Goal: Task Accomplishment & Management: Complete application form

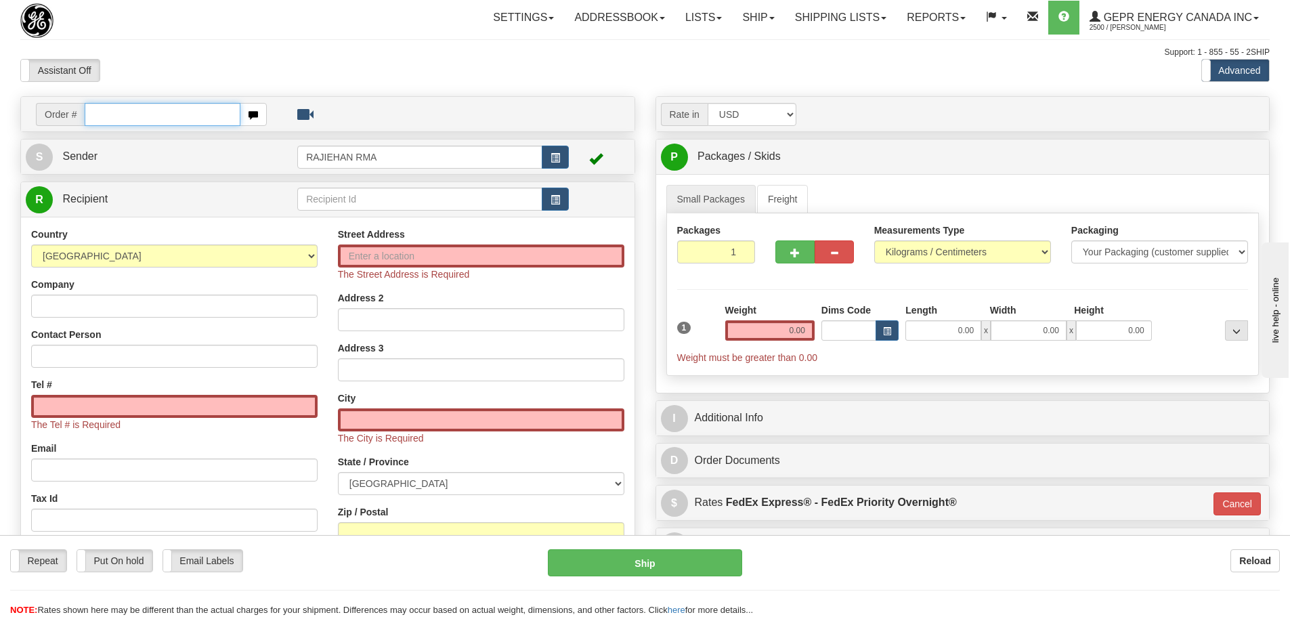
click at [120, 110] on input "text" at bounding box center [163, 114] width 156 height 23
paste input "0086696578"
click at [102, 118] on input "0086696578" at bounding box center [163, 114] width 156 height 23
click at [215, 110] on input "86696578" at bounding box center [163, 114] width 156 height 23
type input "86696578"
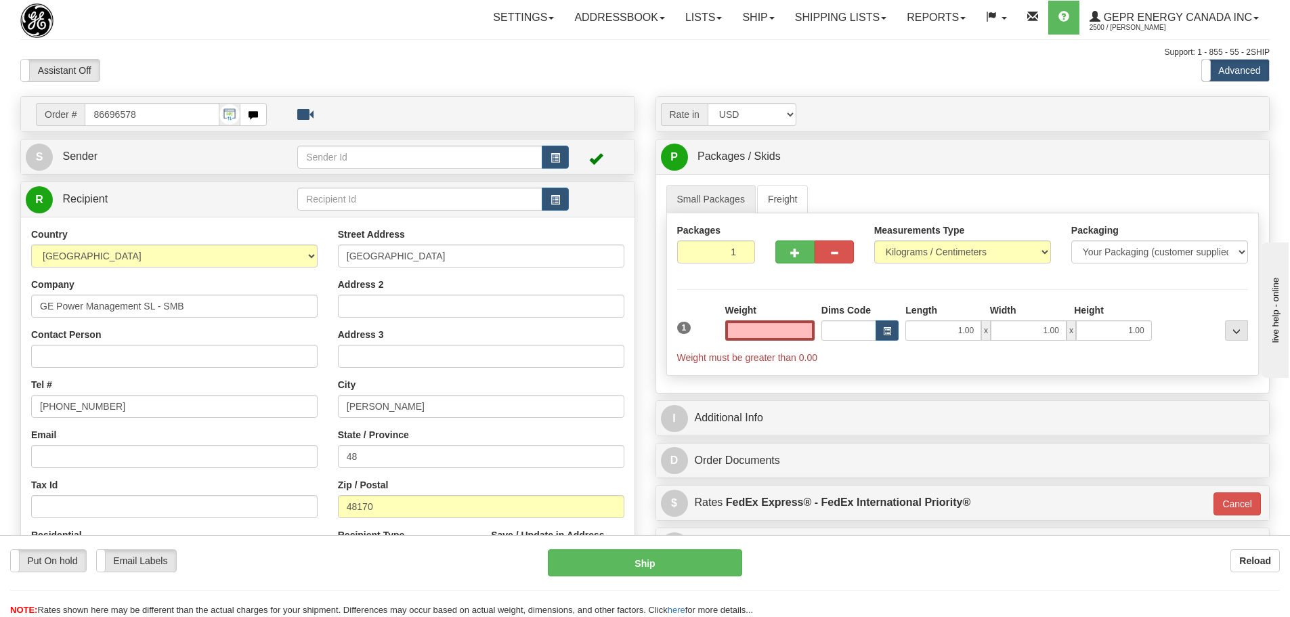
type input "0.00"
click at [345, 64] on div "Assistant On Assistant Off Do a return Do a return" at bounding box center [274, 70] width 529 height 23
click at [220, 74] on div "Assistant On Assistant Off Do a return Do a return" at bounding box center [274, 70] width 529 height 23
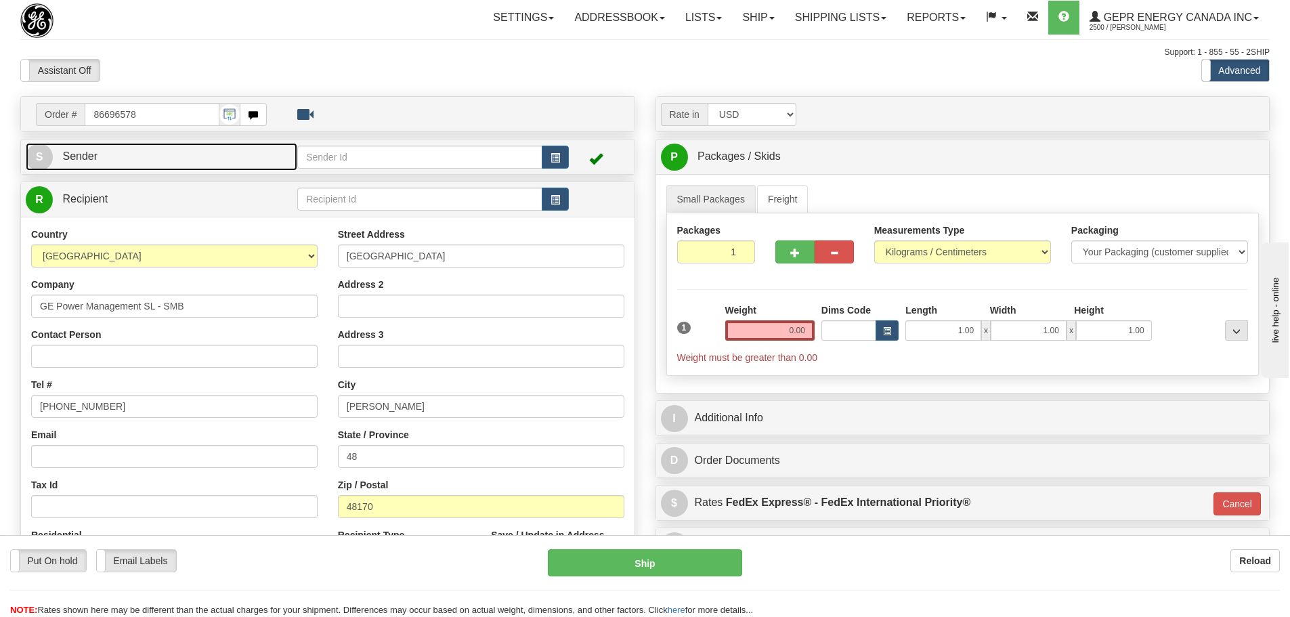
click at [40, 156] on span "S" at bounding box center [39, 157] width 27 height 27
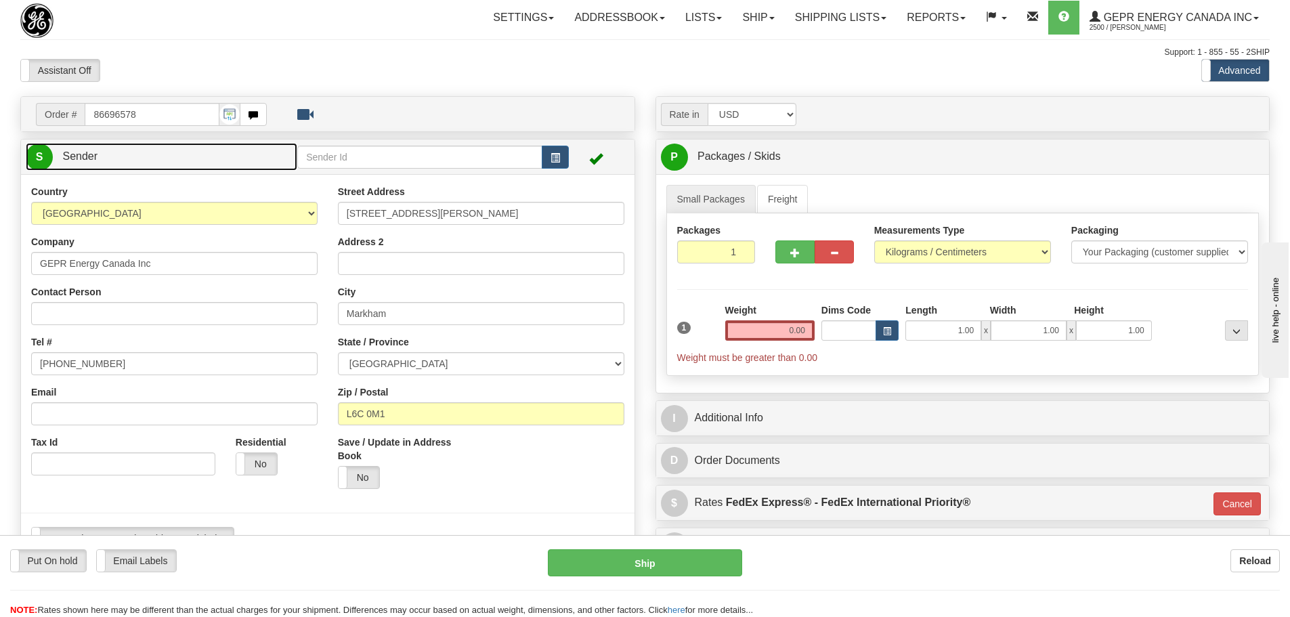
type input "MARKHAM"
click at [562, 160] on button "button" at bounding box center [555, 157] width 27 height 23
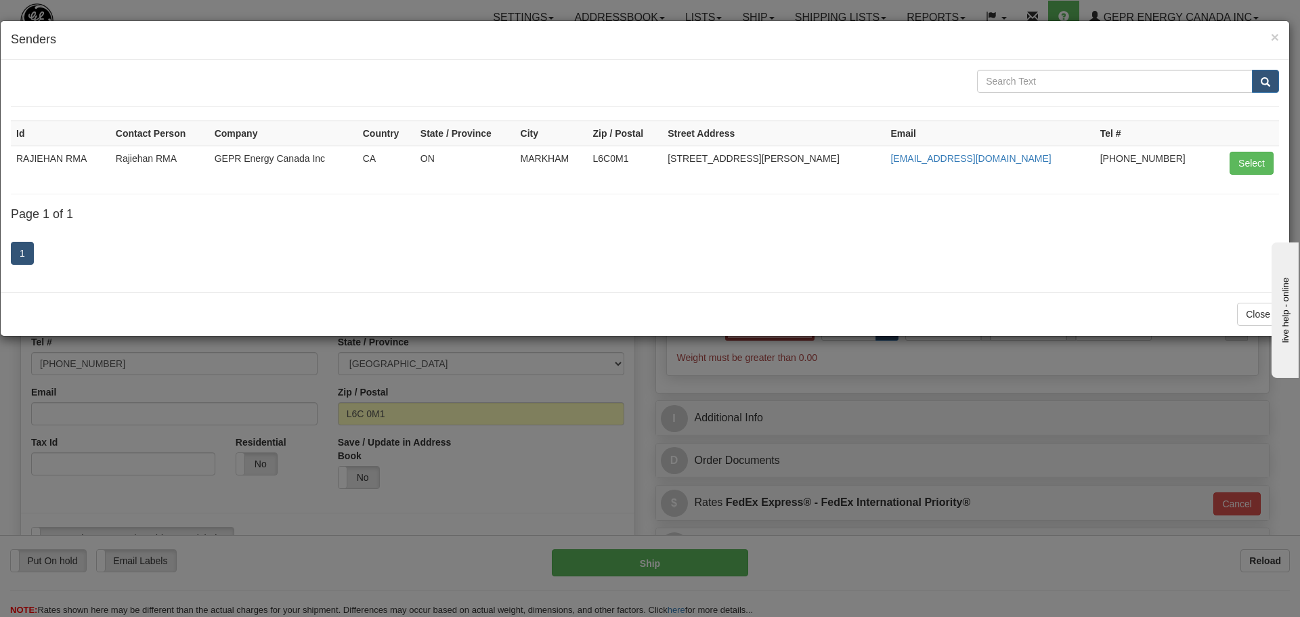
click at [602, 391] on div "× Senders Id Contact Person Company Country State / Province City Zip / Postal …" at bounding box center [650, 308] width 1300 height 617
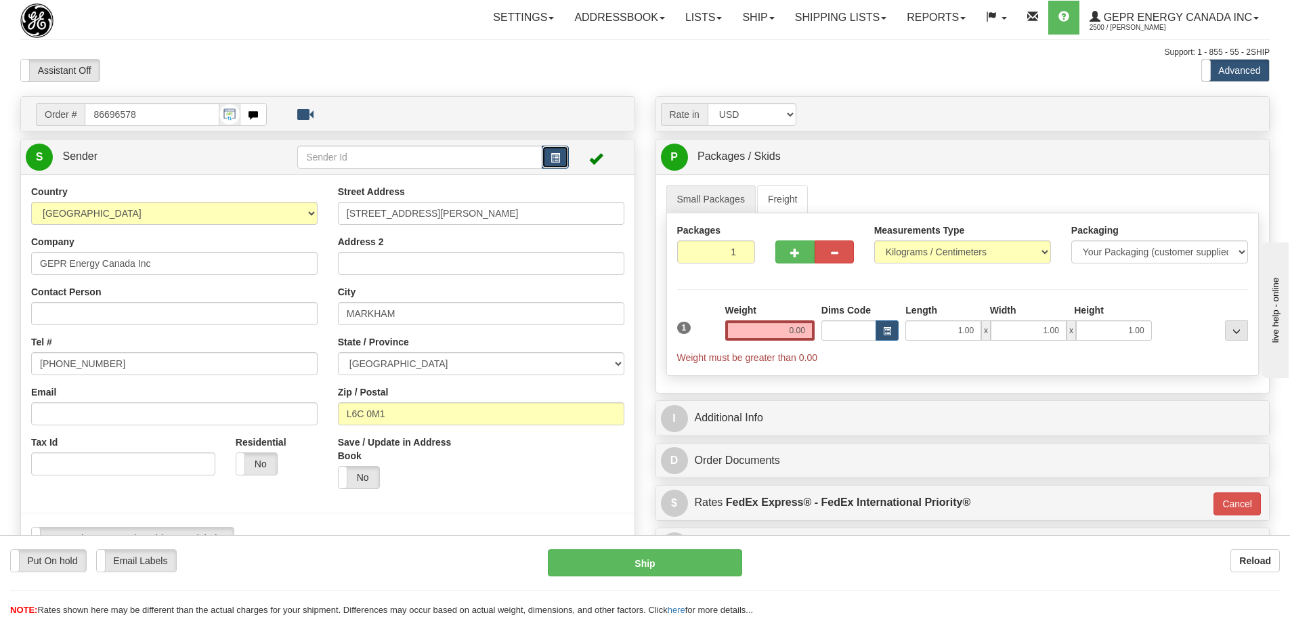
click at [552, 163] on button "button" at bounding box center [555, 157] width 27 height 23
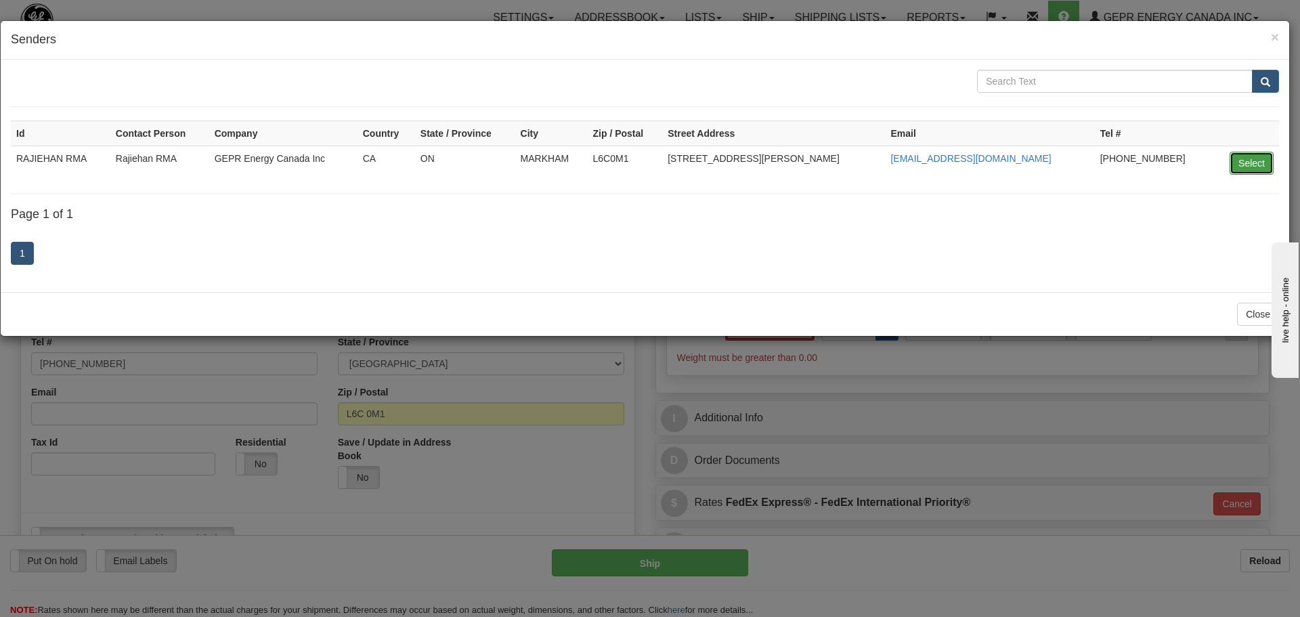
click at [1248, 158] on button "Select" at bounding box center [1252, 163] width 44 height 23
type input "RAJIEHAN RMA"
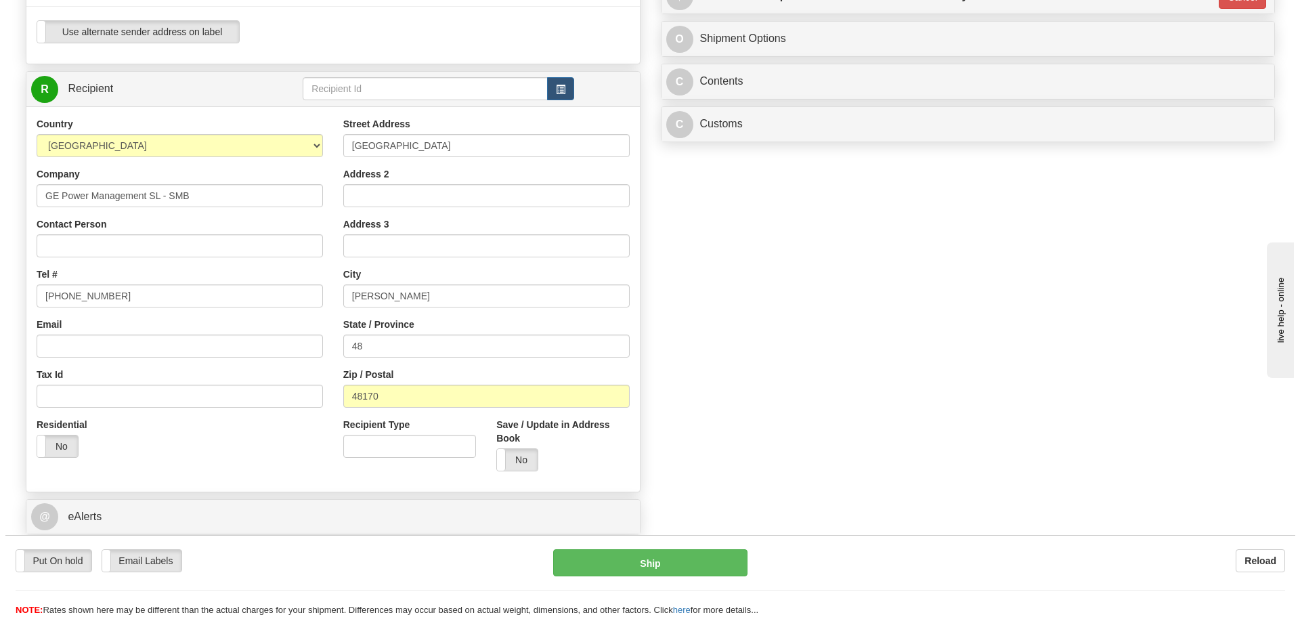
scroll to position [474, 0]
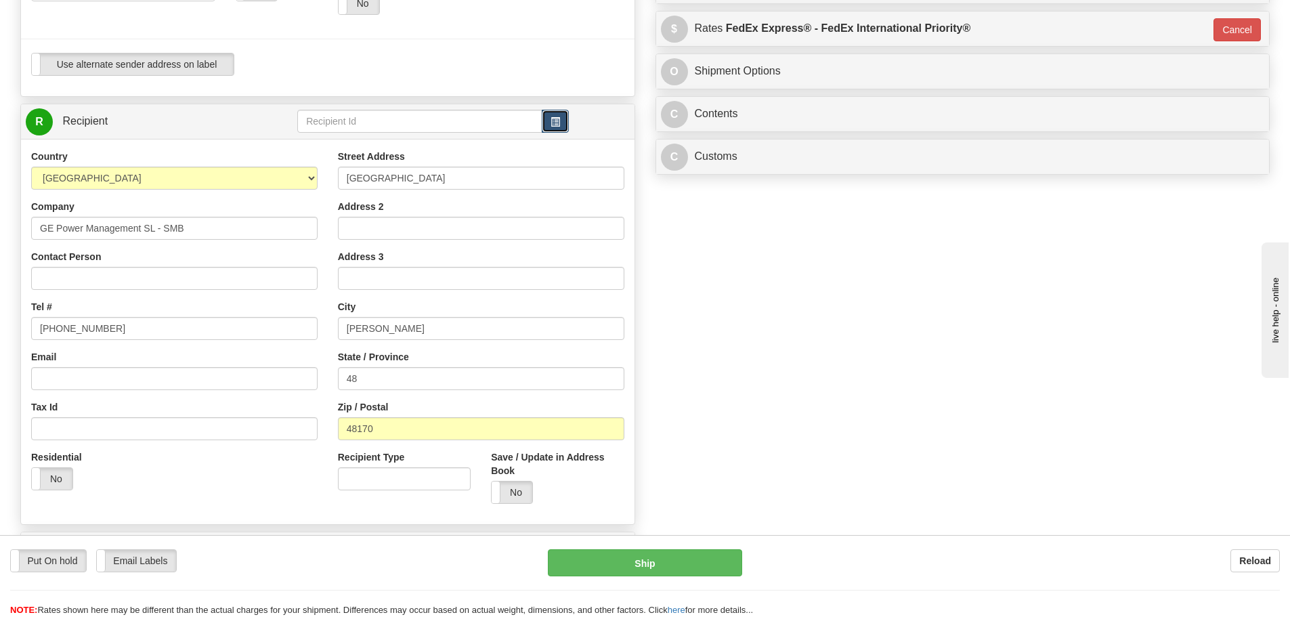
click at [556, 114] on button "button" at bounding box center [555, 121] width 27 height 23
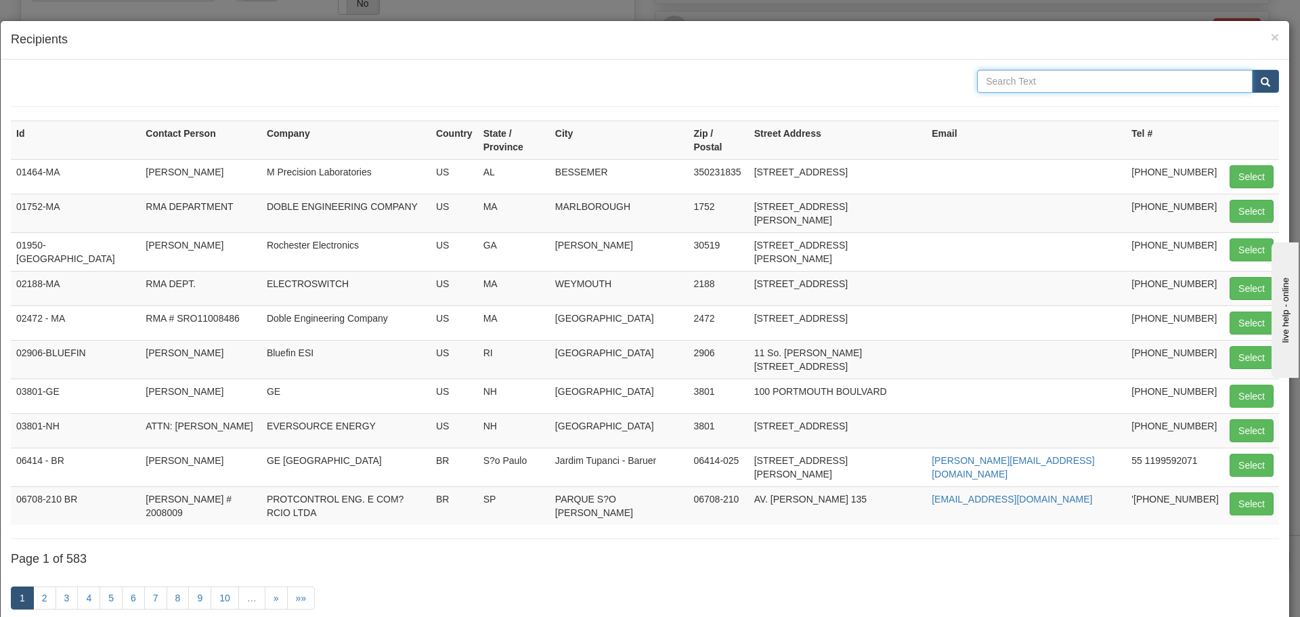
click at [1027, 71] on input "text" at bounding box center [1115, 81] width 276 height 23
type input "GE POWER"
click at [1252, 87] on button "submit" at bounding box center [1265, 81] width 27 height 23
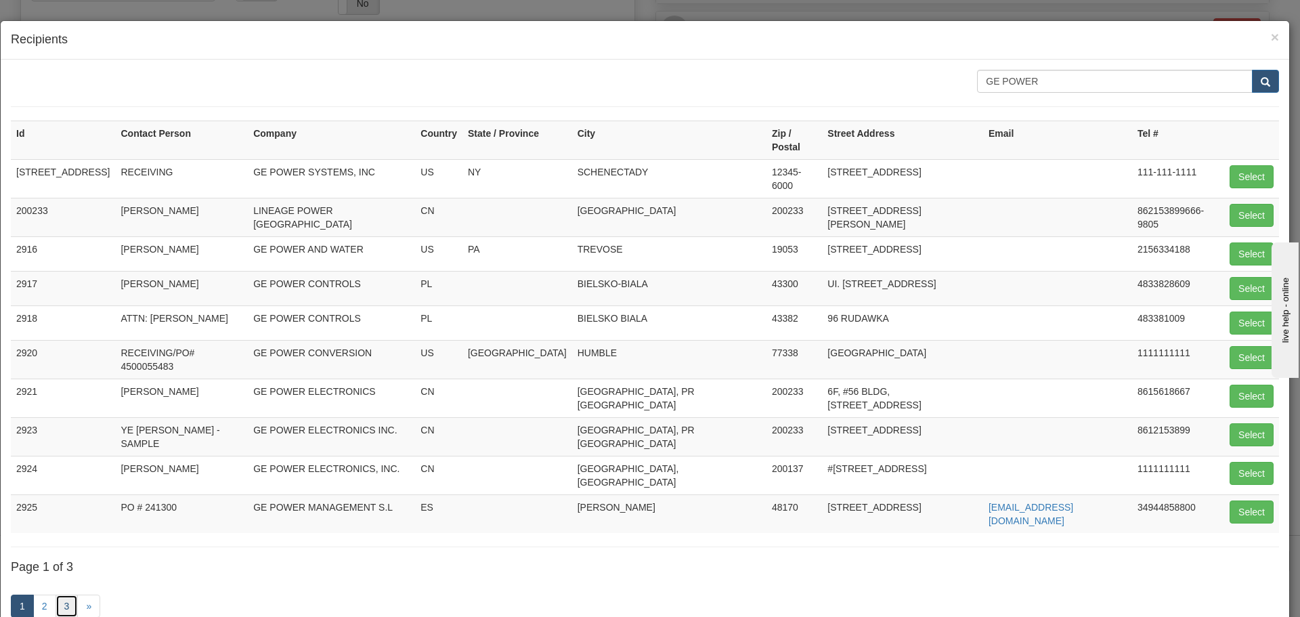
click at [68, 595] on link "3" at bounding box center [67, 606] width 23 height 23
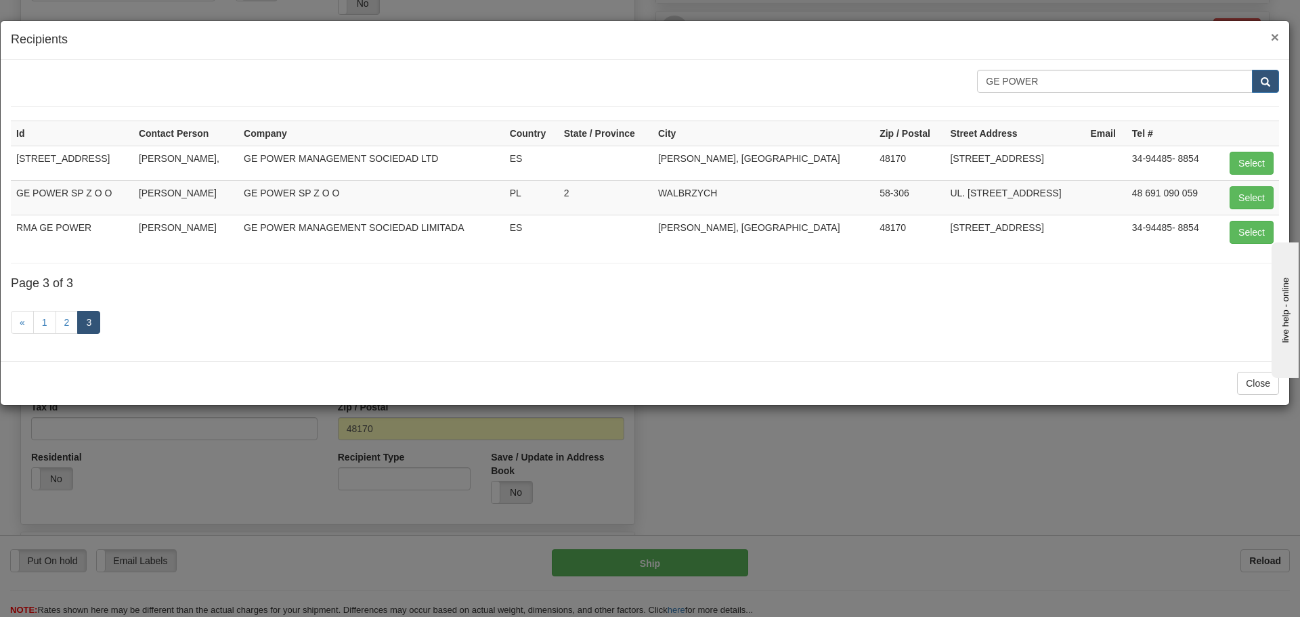
click at [1276, 34] on span "×" at bounding box center [1275, 37] width 8 height 16
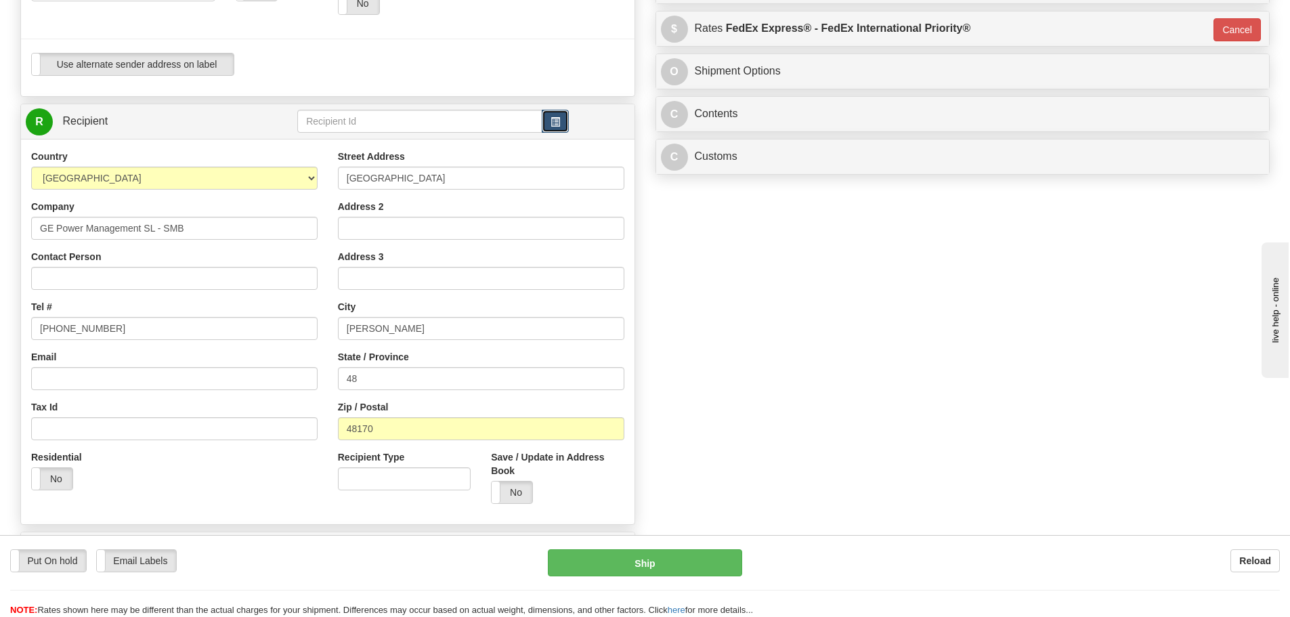
click at [555, 119] on span "button" at bounding box center [555, 122] width 9 height 9
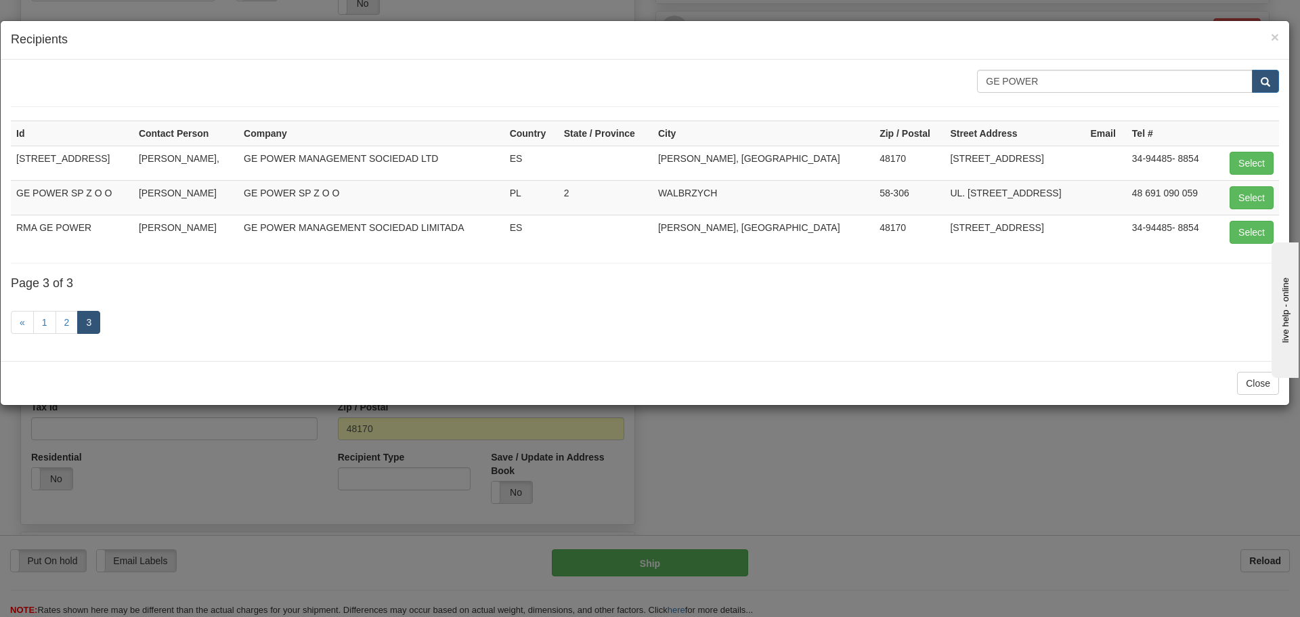
click at [1281, 38] on div "× Recipients" at bounding box center [645, 40] width 1289 height 39
click at [1276, 35] on span "×" at bounding box center [1275, 37] width 8 height 16
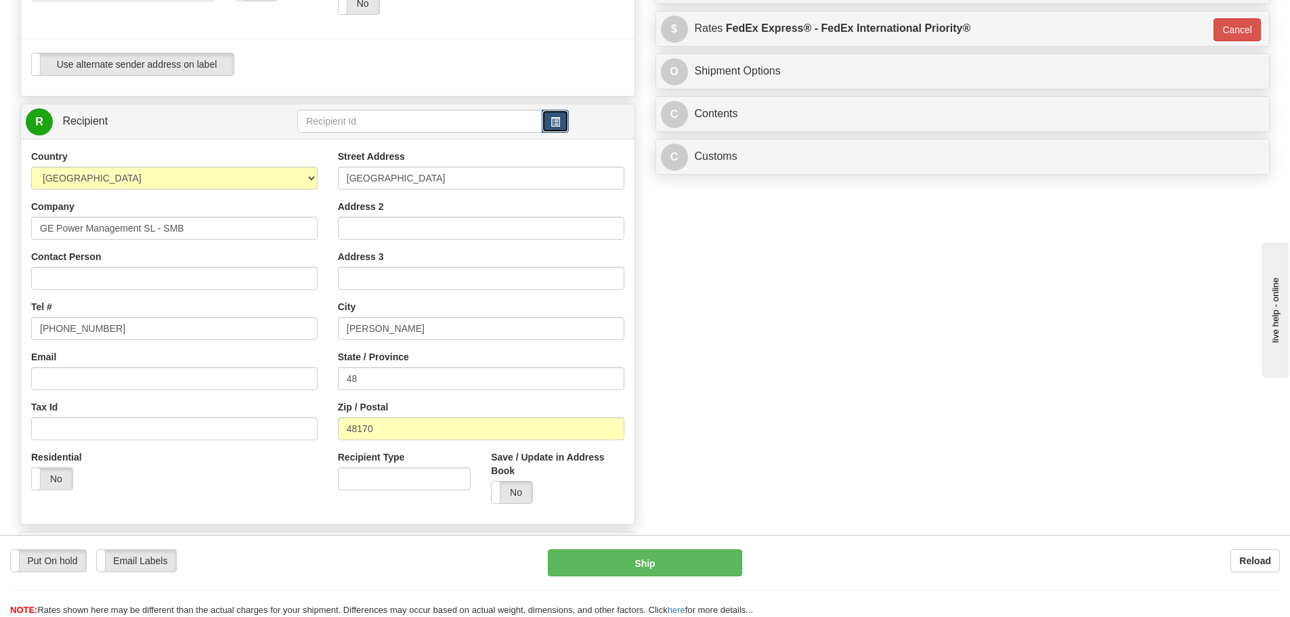
click at [556, 125] on span "button" at bounding box center [555, 122] width 9 height 9
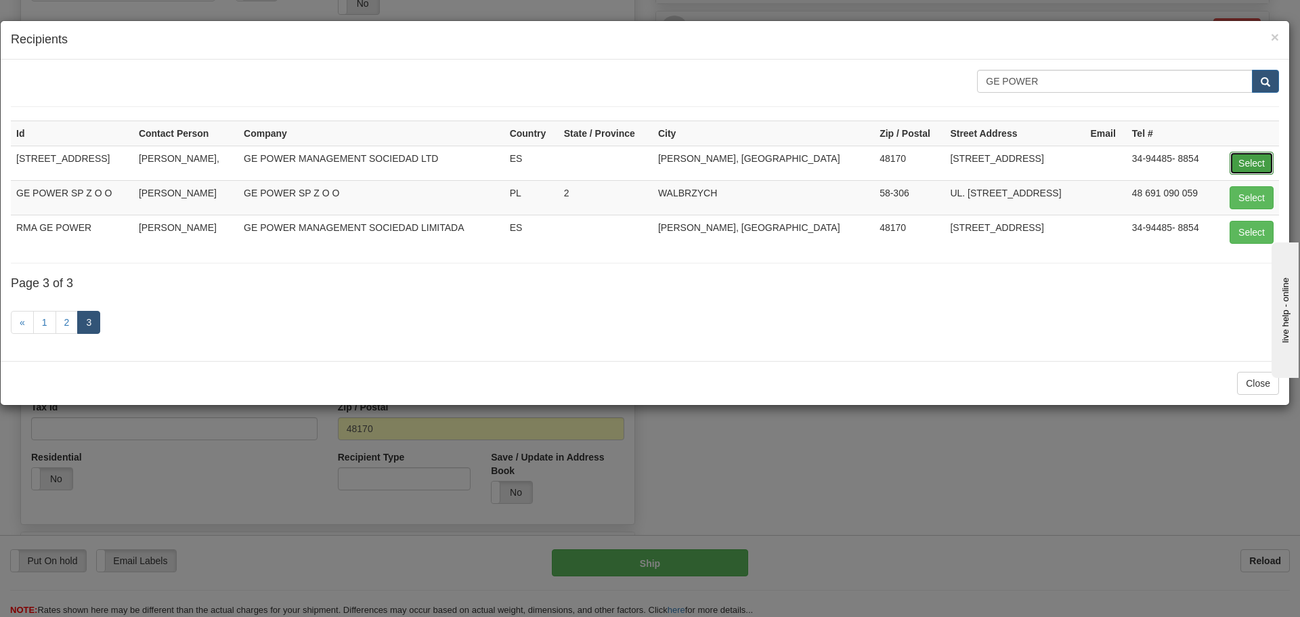
click at [1245, 169] on button "Select" at bounding box center [1252, 163] width 44 height 23
type input "AVENIDA PINOA 10"
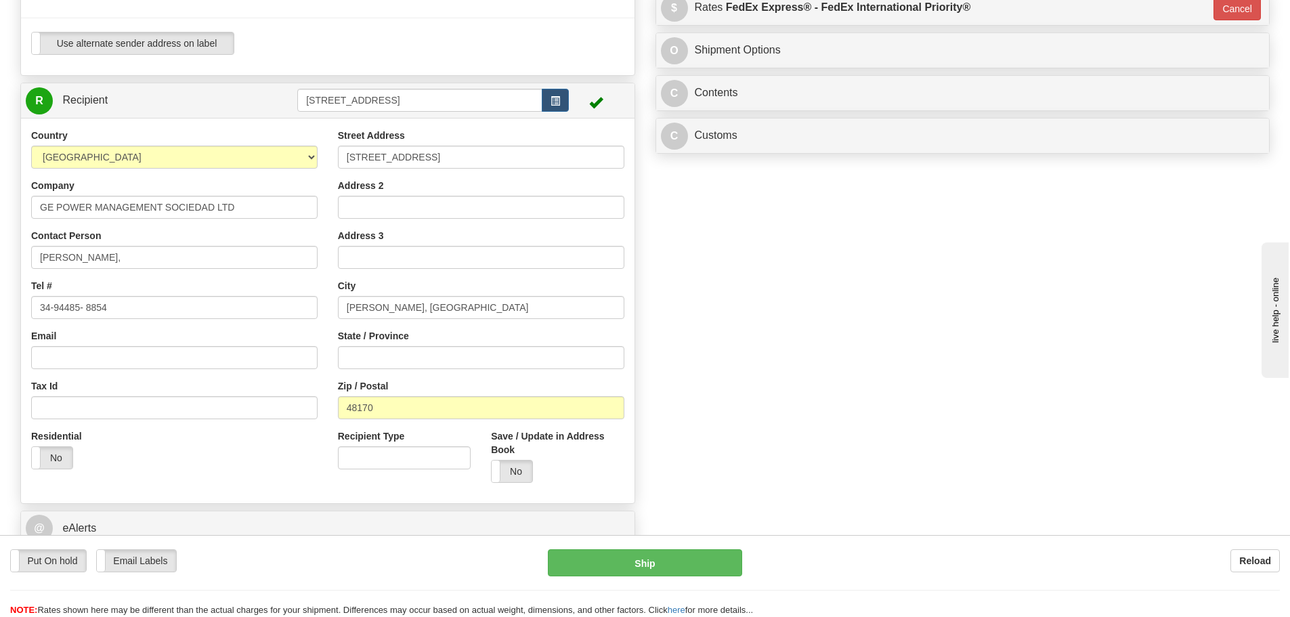
scroll to position [496, 0]
type input "0.00"
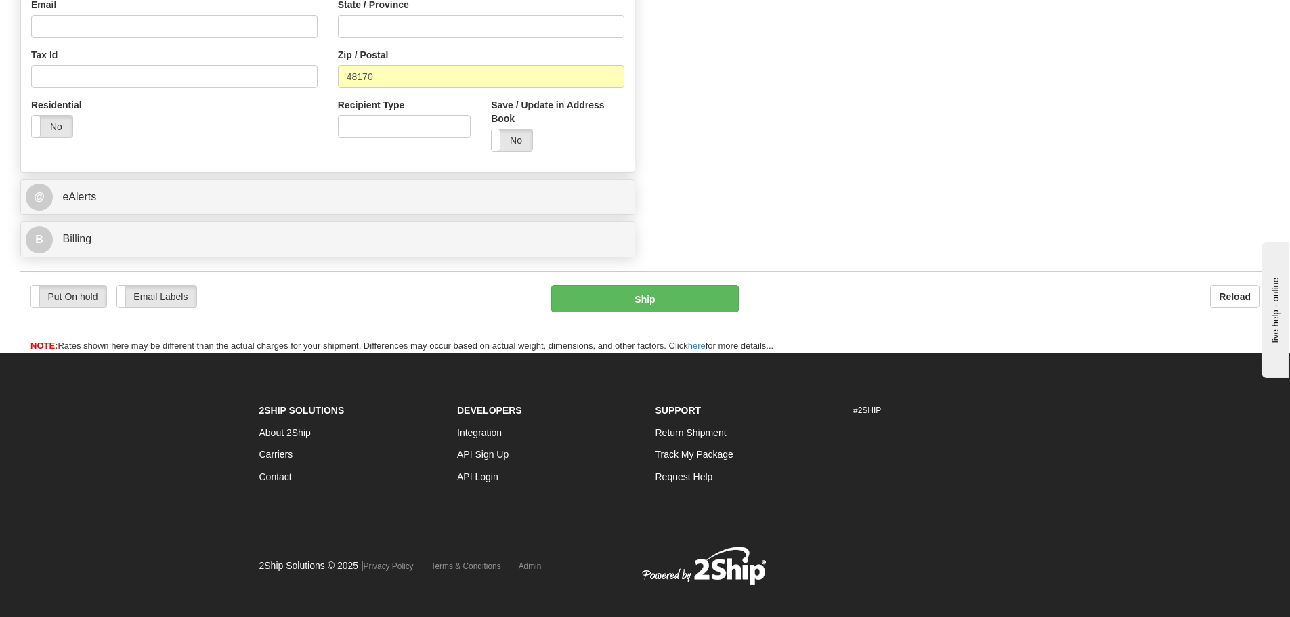
scroll to position [834, 0]
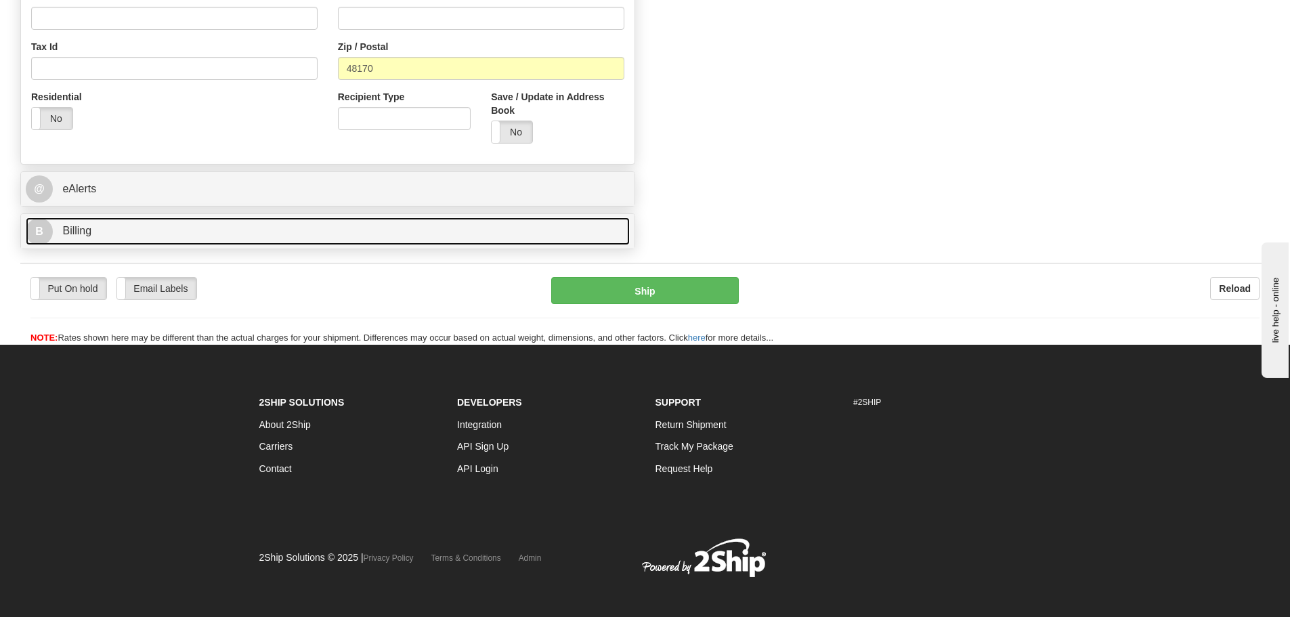
click at [240, 241] on link "B Billing" at bounding box center [328, 231] width 604 height 28
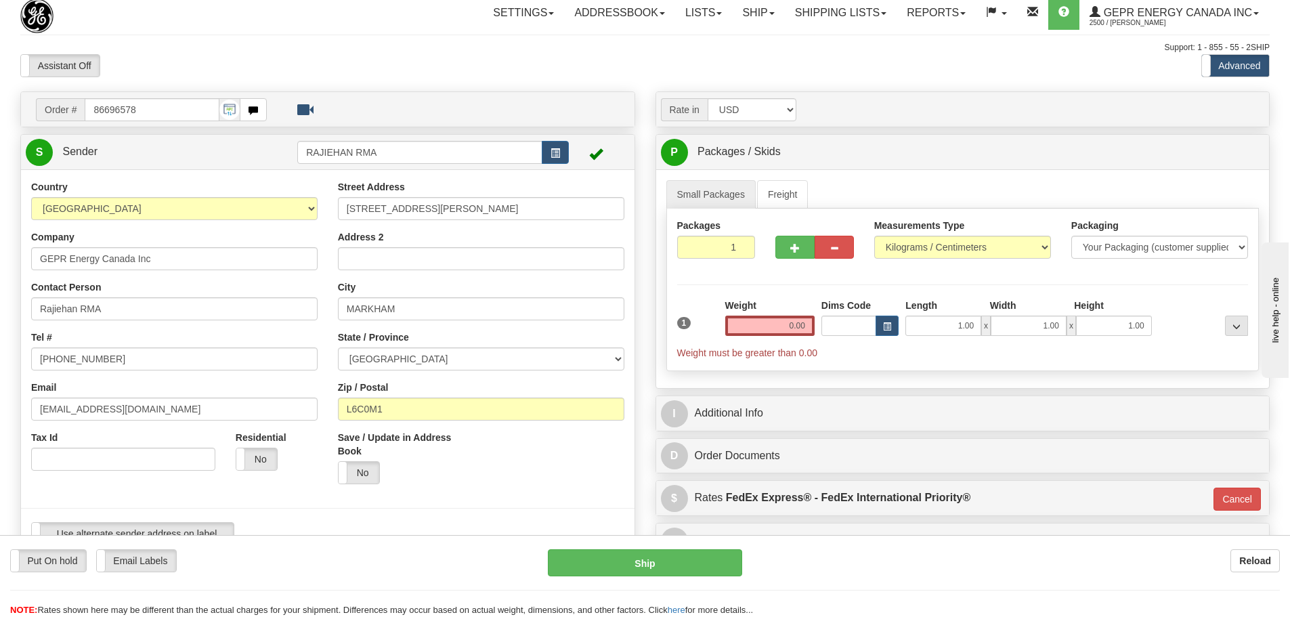
scroll to position [0, 0]
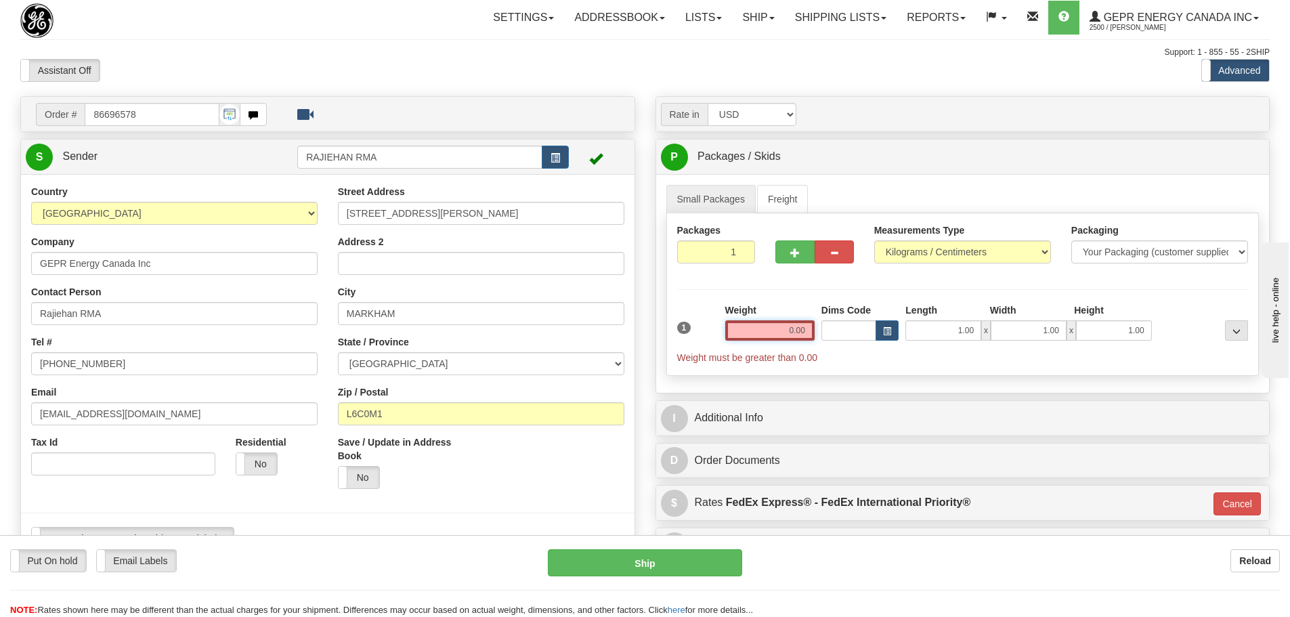
click at [789, 330] on input "0.00" at bounding box center [769, 330] width 89 height 20
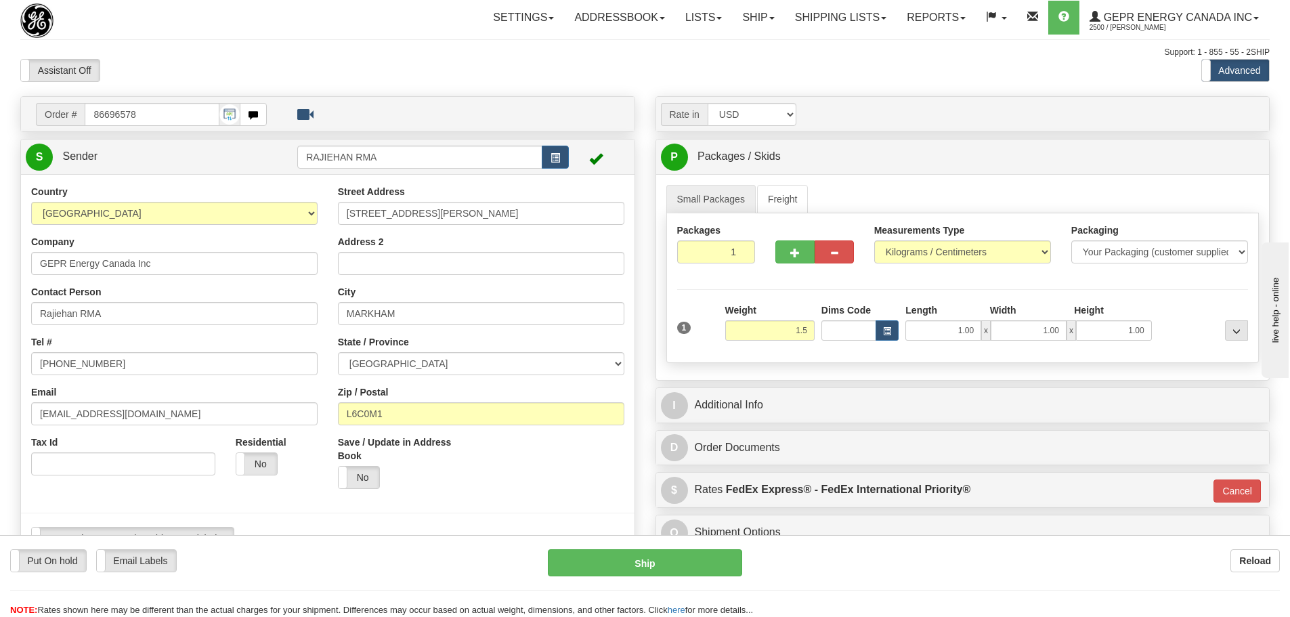
type input "1.50"
type input "01"
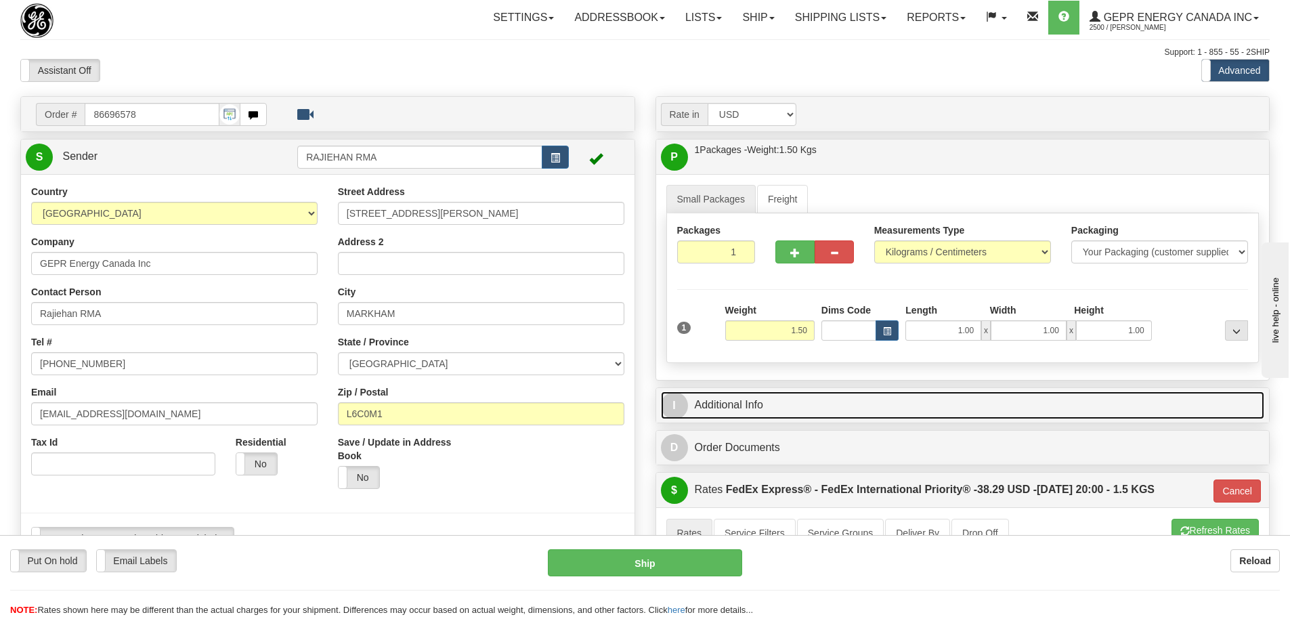
click at [796, 413] on link "I Additional Info" at bounding box center [963, 405] width 604 height 28
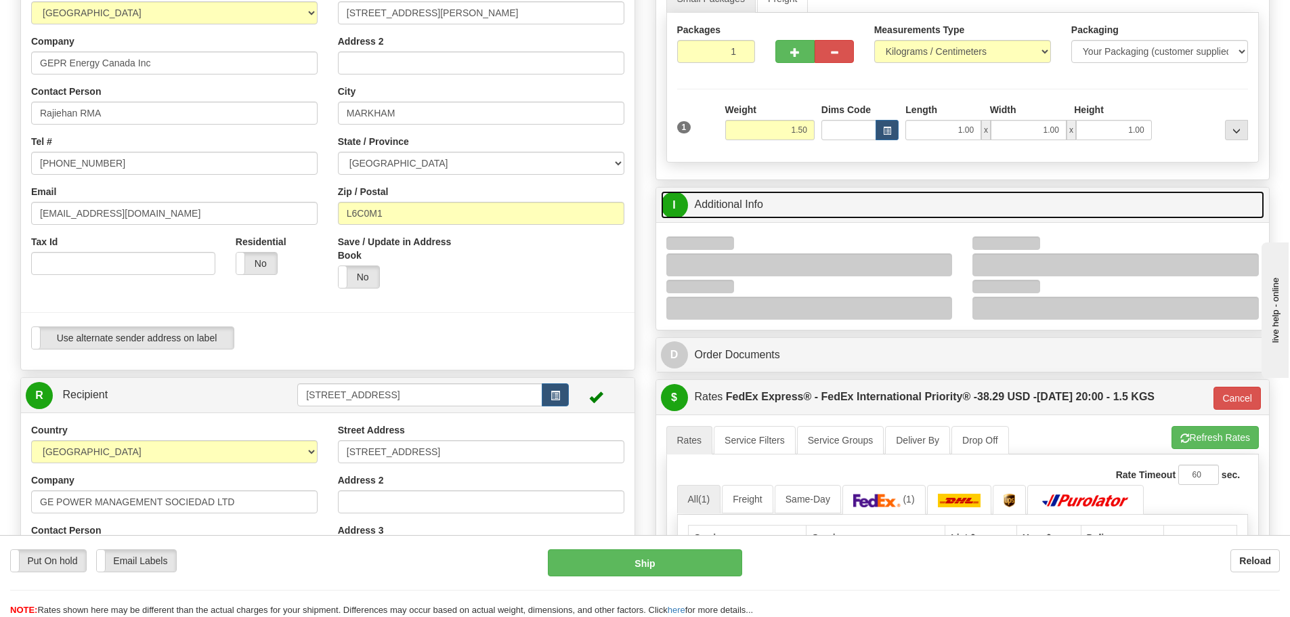
scroll to position [203, 0]
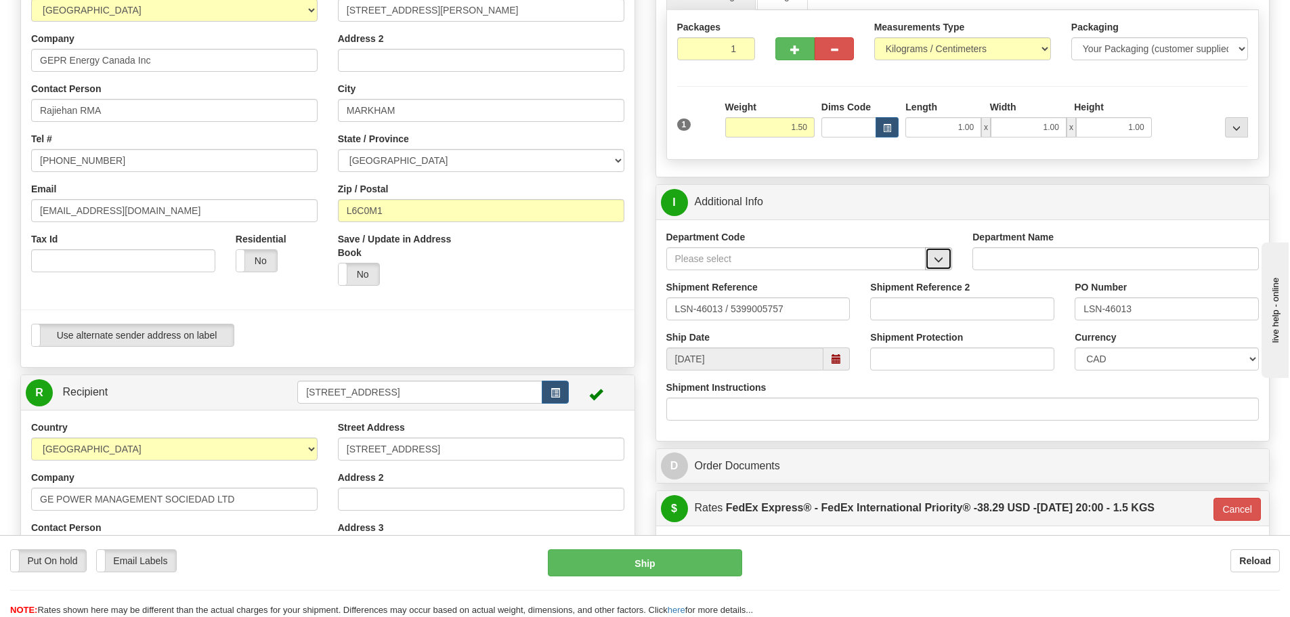
click at [940, 255] on span "button" at bounding box center [938, 259] width 9 height 9
click at [884, 279] on div "SER" at bounding box center [793, 279] width 246 height 15
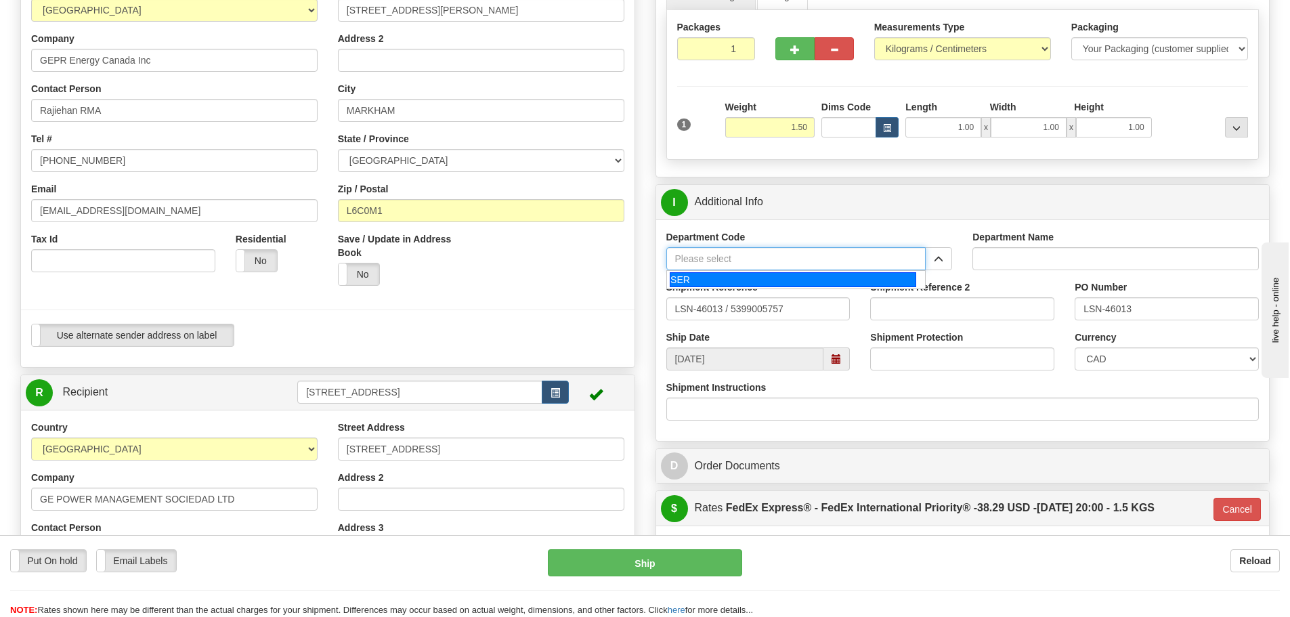
type input "SER"
type input "SERVICE DEPARTMENT"
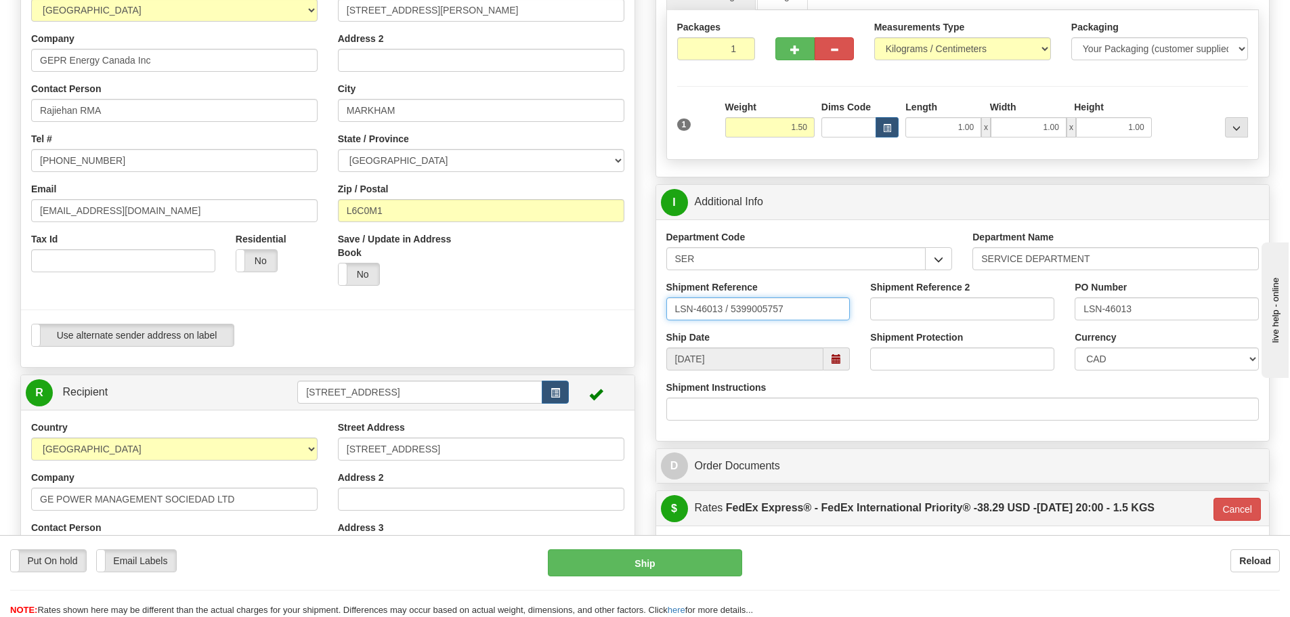
click at [730, 314] on input "LSN-46013 / 5399005757" at bounding box center [758, 308] width 184 height 23
type input "LSN-46013 RMA 5399005757"
click at [1101, 356] on select "CAD USD EUR ZAR RON ANG ARN AUD AUS AWG BBD BFR BGN BHD BMD BND BRC BRL CHP CKZ…" at bounding box center [1167, 358] width 184 height 23
click at [1117, 361] on select "CAD USD EUR ZAR RON ANG ARN AUD AUS AWG BBD BFR BGN BHD BMD BND BRC BRL CHP CKZ…" at bounding box center [1167, 358] width 184 height 23
click at [1129, 358] on select "CAD USD EUR ZAR RON ANG ARN AUD AUS AWG BBD BFR BGN BHD BMD BND BRC BRL CHP CKZ…" at bounding box center [1167, 358] width 184 height 23
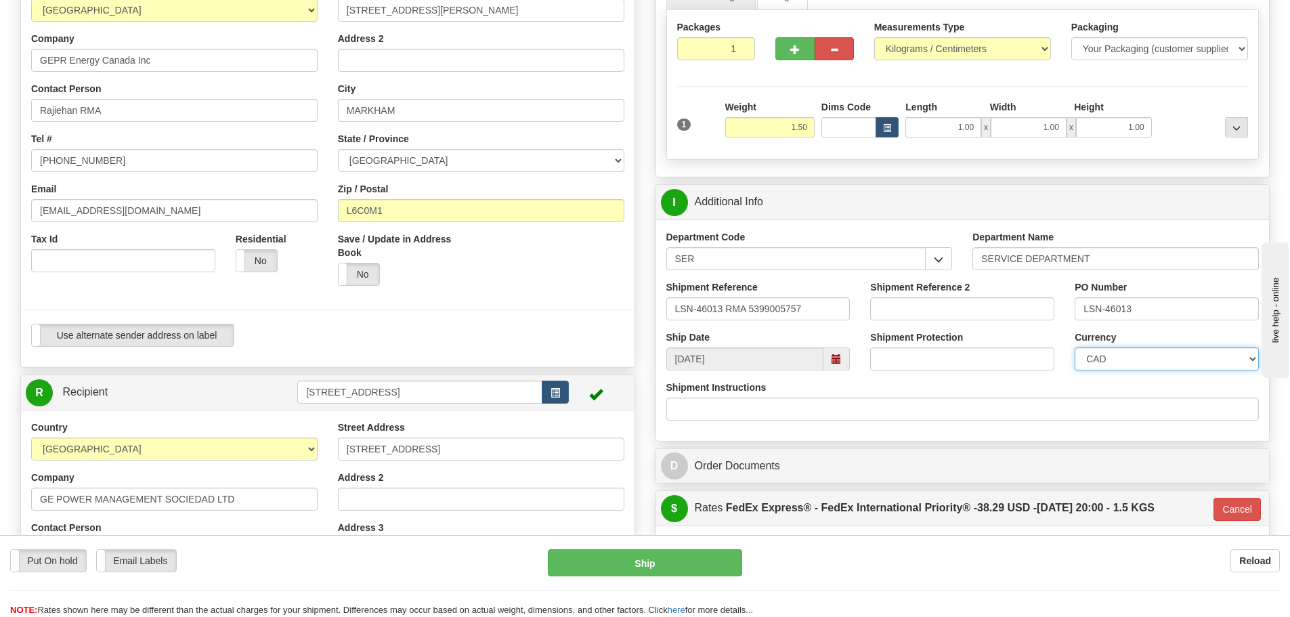
select select "1"
click at [1075, 347] on select "CAD USD EUR ZAR RON ANG ARN AUD AUS AWG BBD BFR BGN BHD BMD BND BRC BRL CHP CKZ…" at bounding box center [1167, 358] width 184 height 23
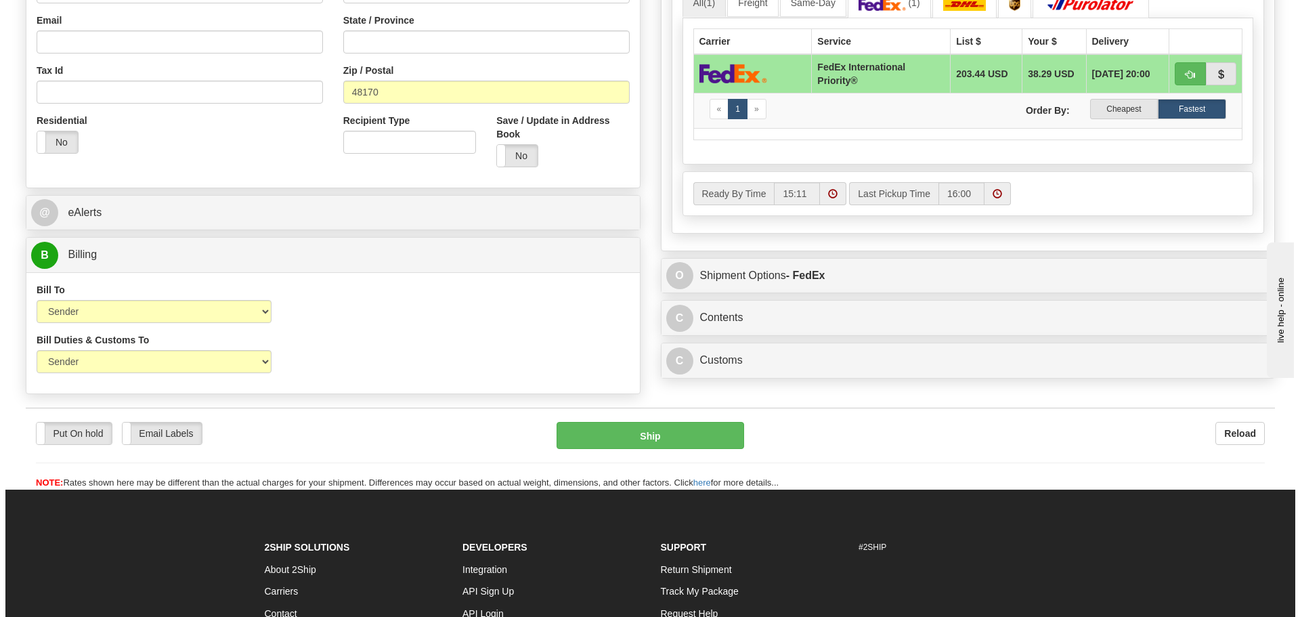
scroll to position [813, 0]
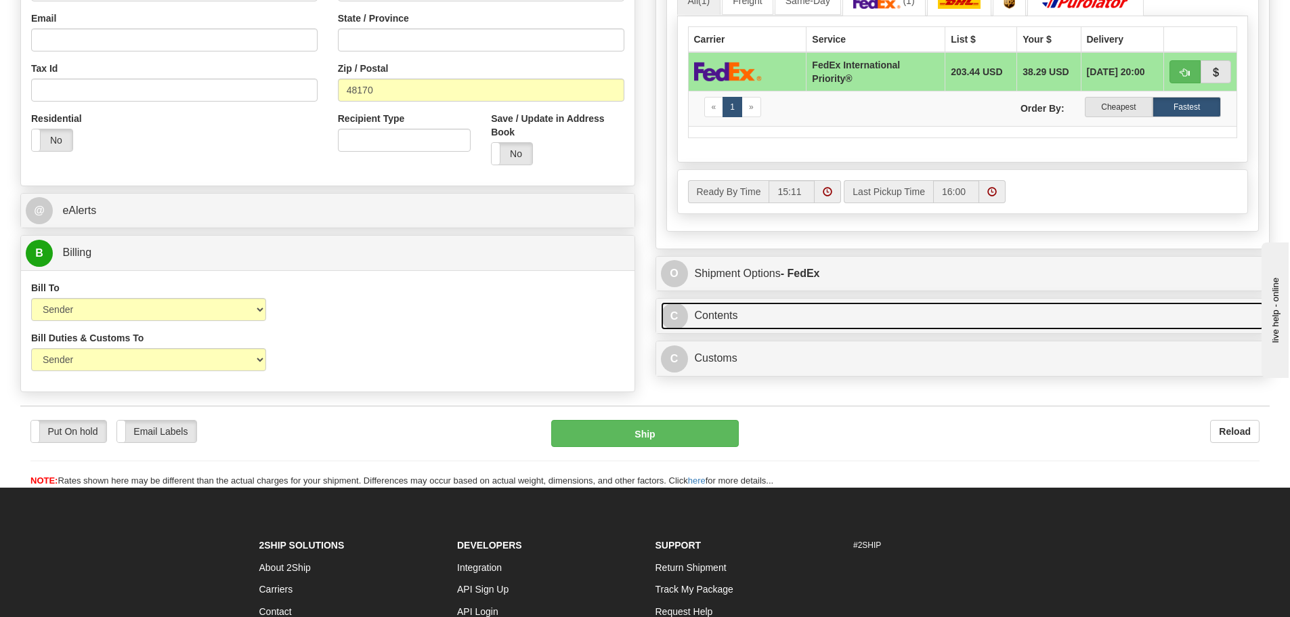
click at [710, 309] on link "C Contents" at bounding box center [963, 316] width 604 height 28
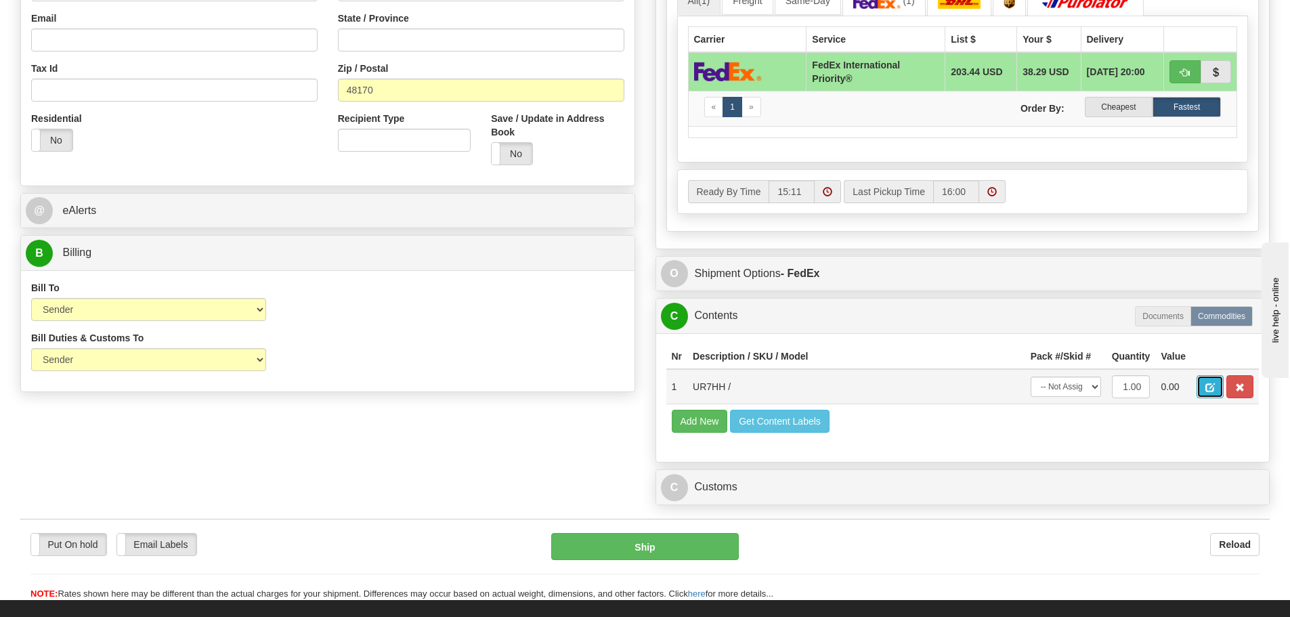
click at [1208, 392] on span "button" at bounding box center [1209, 387] width 9 height 9
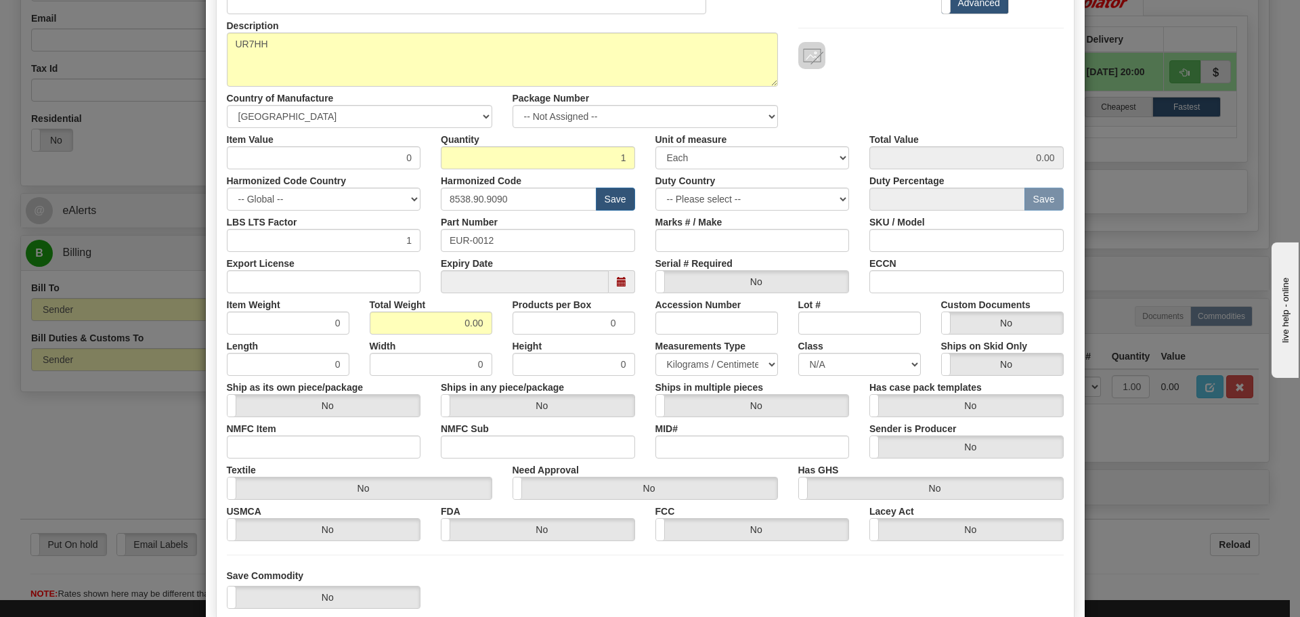
scroll to position [0, 0]
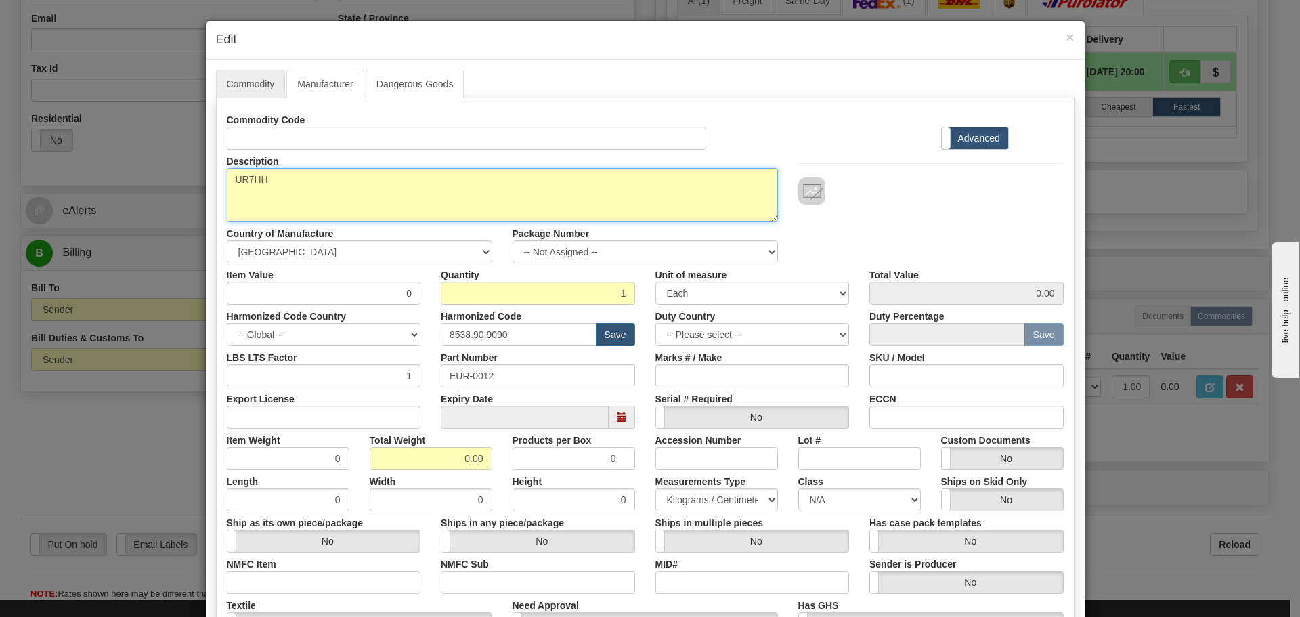
drag, startPoint x: 272, startPoint y: 183, endPoint x: 215, endPoint y: 175, distance: 58.0
click at [217, 175] on div "Description UR7HH" at bounding box center [503, 186] width 572 height 72
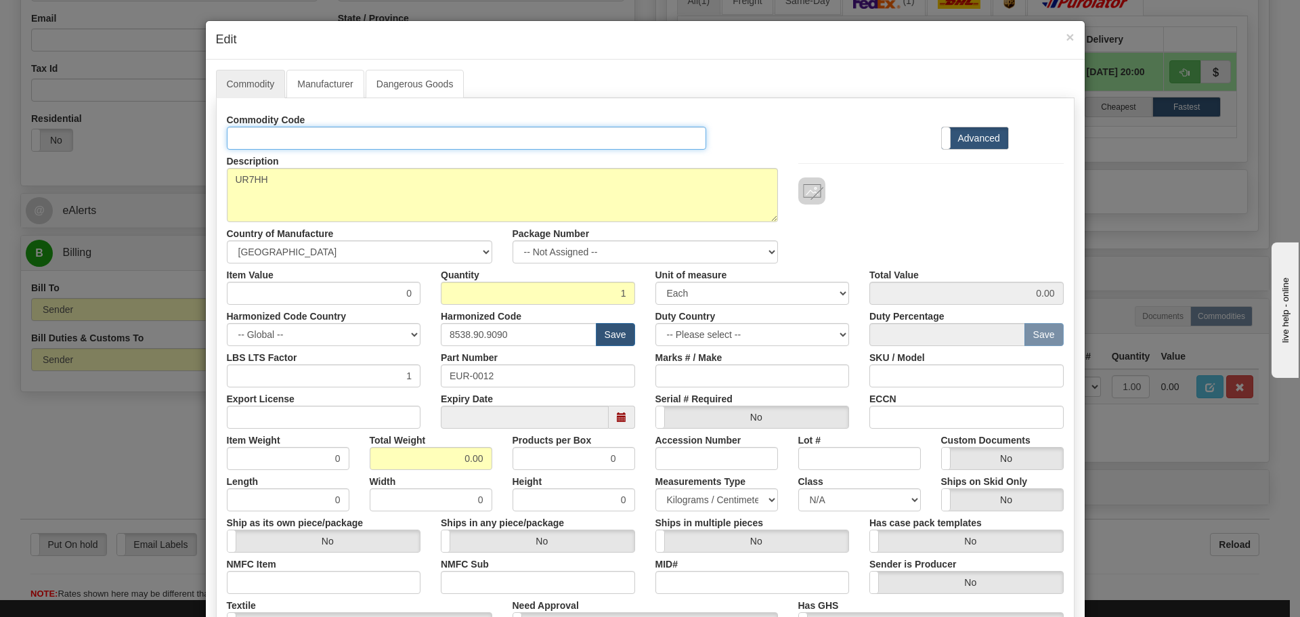
click at [237, 143] on input "Id" at bounding box center [467, 138] width 480 height 23
paste input "UR7HH"
type input "UR7HH"
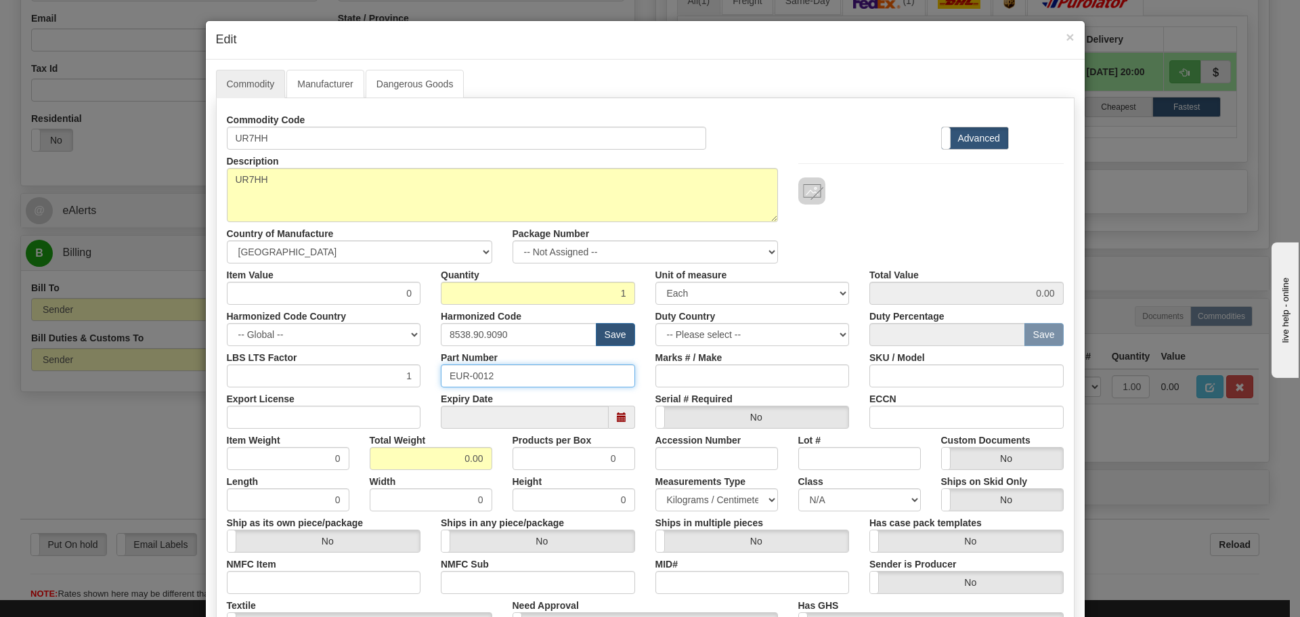
drag, startPoint x: 505, startPoint y: 377, endPoint x: 408, endPoint y: 366, distance: 98.2
click at [431, 377] on div "Part Number EUR-0012" at bounding box center [538, 366] width 215 height 41
paste input "UR7HH"
type input "UR7HH"
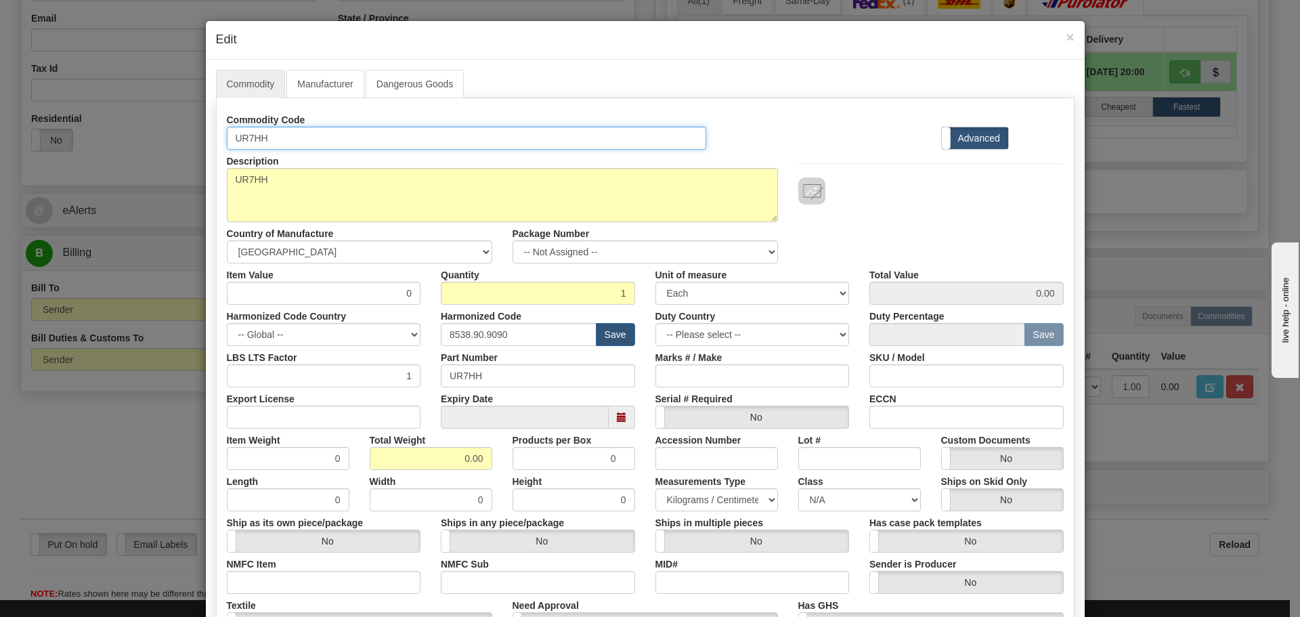
drag, startPoint x: 278, startPoint y: 132, endPoint x: 222, endPoint y: 129, distance: 55.6
click at [227, 129] on input "UR7HH" at bounding box center [467, 138] width 480 height 23
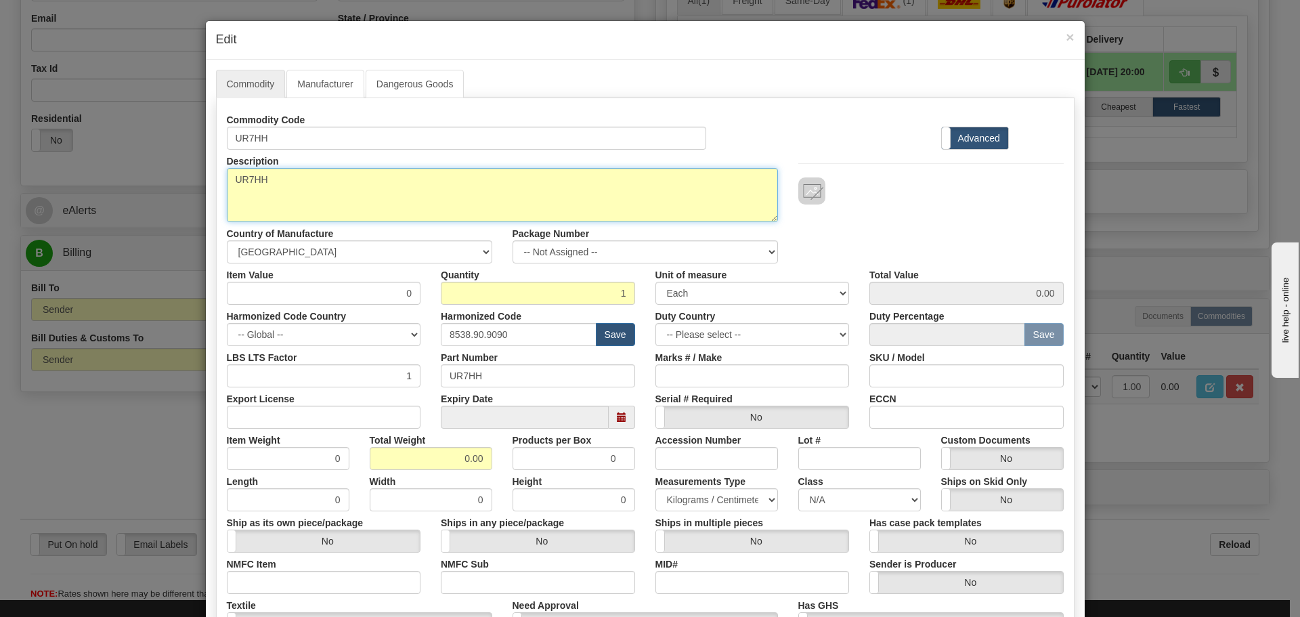
click at [363, 186] on textarea "UR7HH" at bounding box center [502, 195] width 551 height 54
drag, startPoint x: 362, startPoint y: 181, endPoint x: 225, endPoint y: 169, distance: 136.7
click at [227, 169] on textarea "UR7HH" at bounding box center [502, 195] width 551 height 54
paste textarea "Inter-Relay Communications Module"
type textarea "Inter-Relay Communications Module"
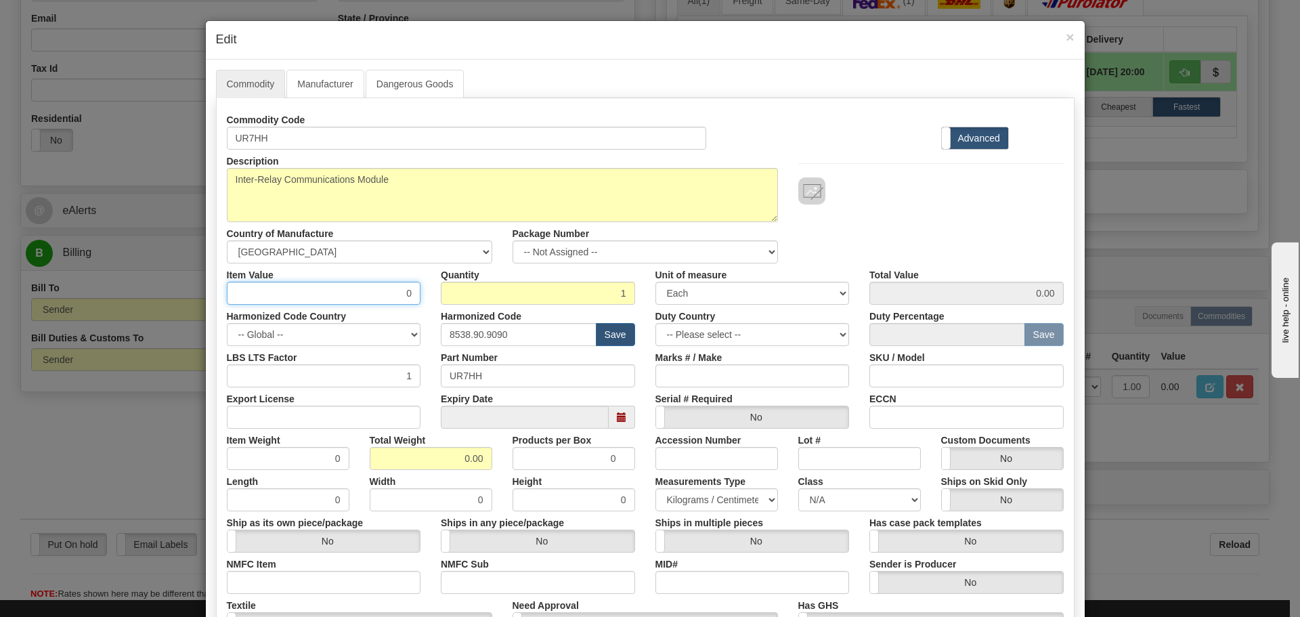
click at [388, 297] on input "0" at bounding box center [324, 293] width 194 height 23
type input "75"
type input "75.00"
click at [839, 235] on div "Description UR7HH Country of Manufacture -- Unknown -- AFGHANISTAN ALAND ISLAND…" at bounding box center [645, 207] width 857 height 114
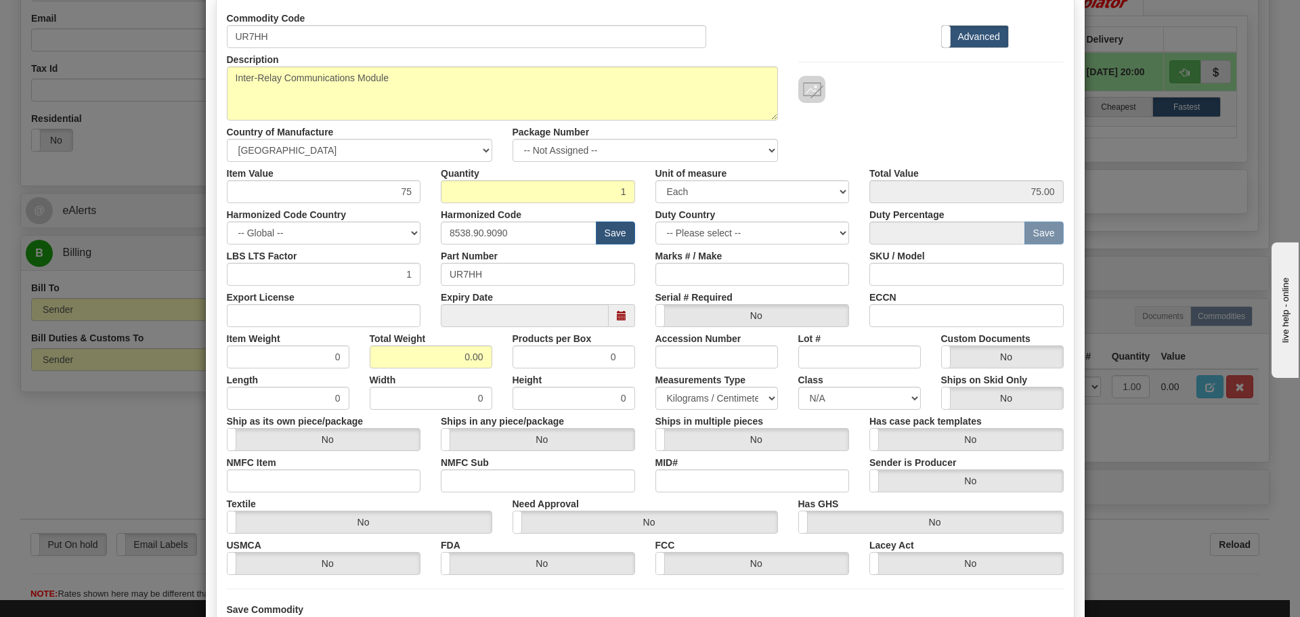
scroll to position [135, 0]
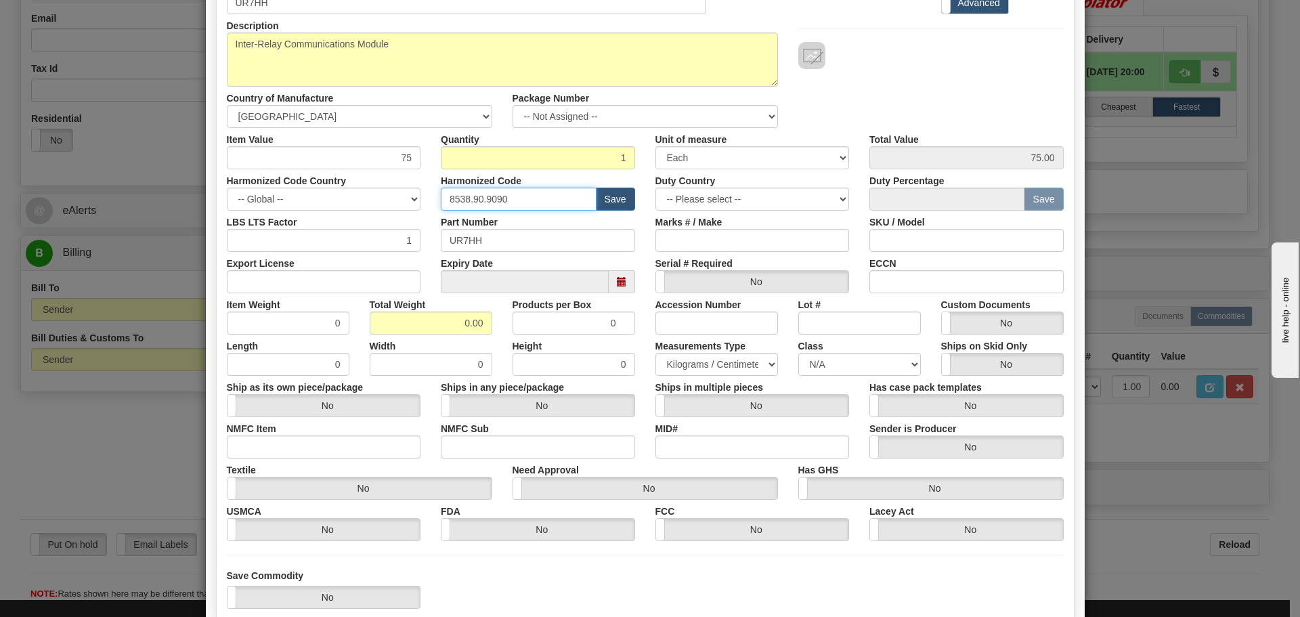
drag, startPoint x: 504, startPoint y: 200, endPoint x: 428, endPoint y: 194, distance: 76.1
click at [431, 194] on div "Harmonized Code 8538.90.9090 Save" at bounding box center [538, 189] width 215 height 41
click at [549, 200] on input "8536.49.008" at bounding box center [519, 199] width 156 height 23
type input "8536.49.0080"
click at [994, 83] on div "Description UR7HH Country of Manufacture -- Unknown -- AFGHANISTAN ALAND ISLAND…" at bounding box center [645, 71] width 857 height 114
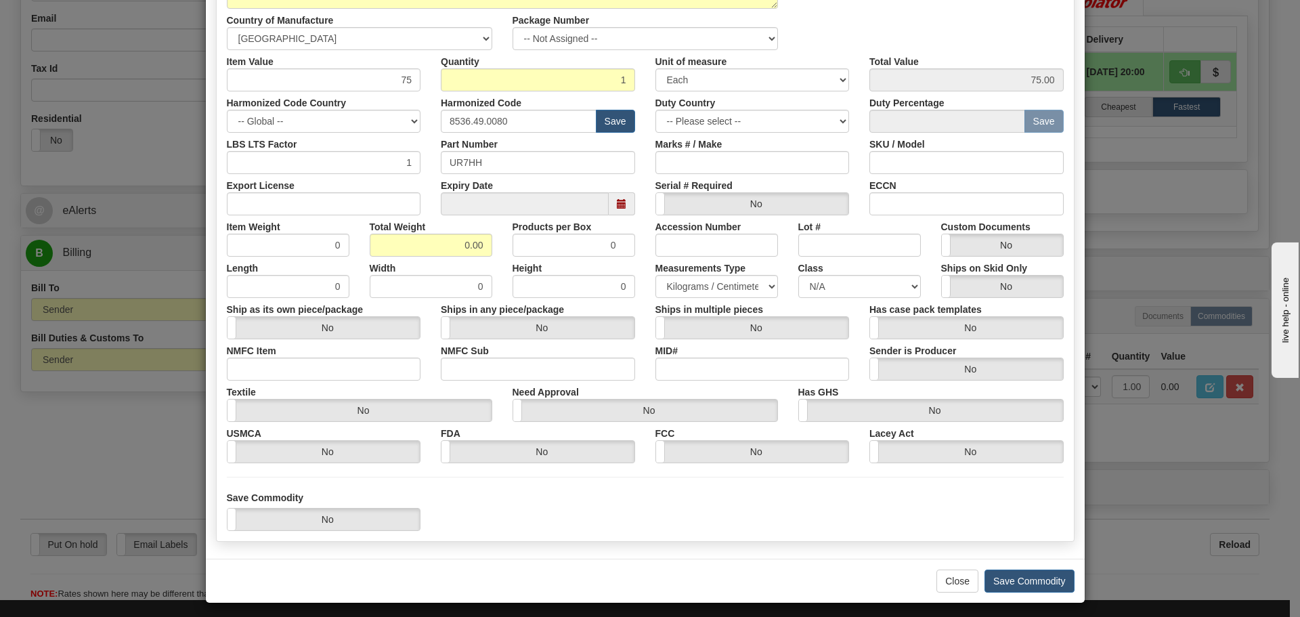
scroll to position [220, 0]
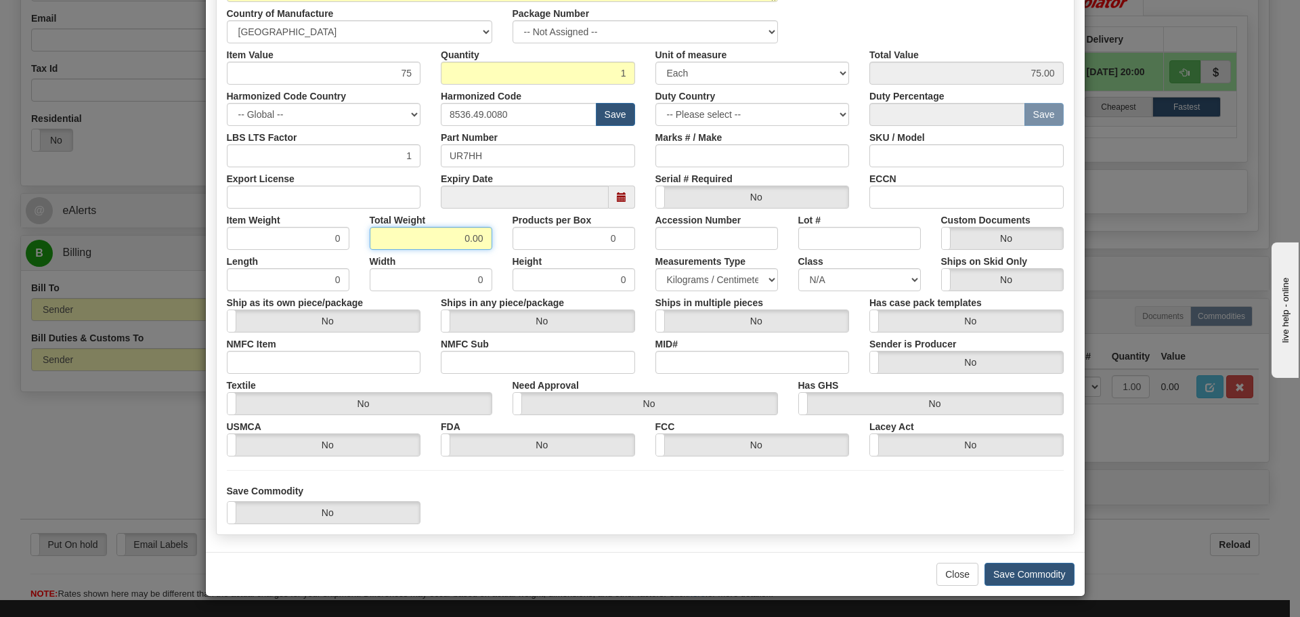
click at [461, 236] on input "0.00" at bounding box center [431, 238] width 123 height 23
type input "1"
type input "1.5"
type input "1.5000"
click at [1029, 576] on button "Save Commodity" at bounding box center [1030, 574] width 90 height 23
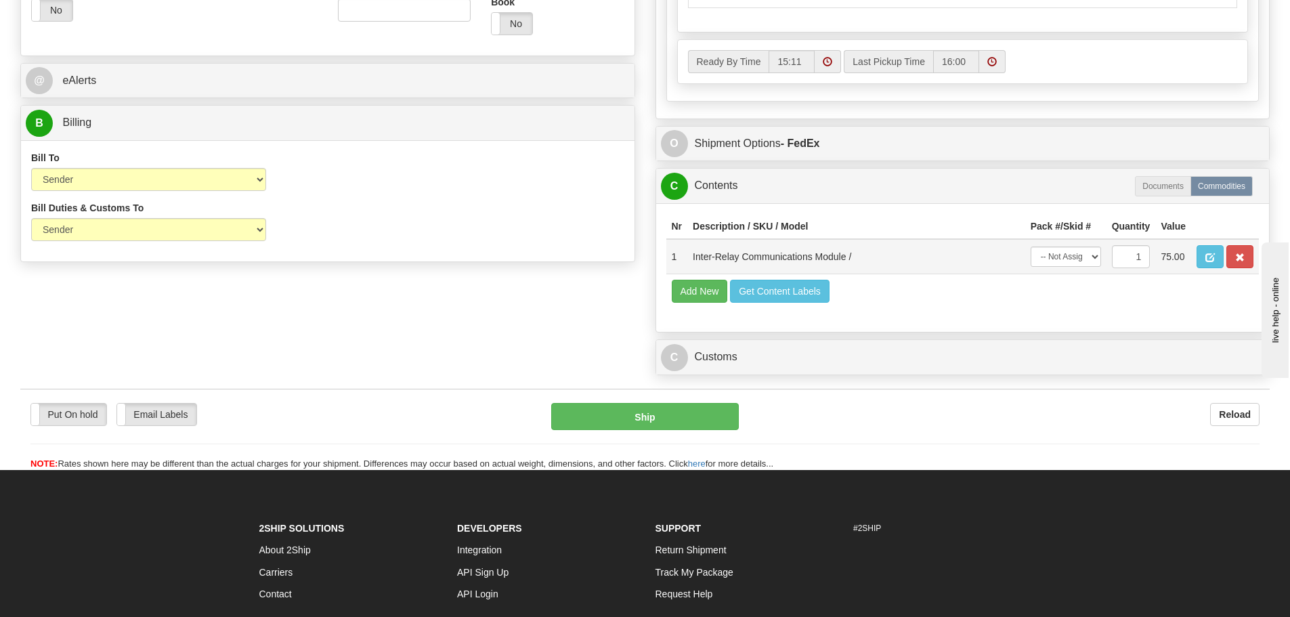
scroll to position [941, 0]
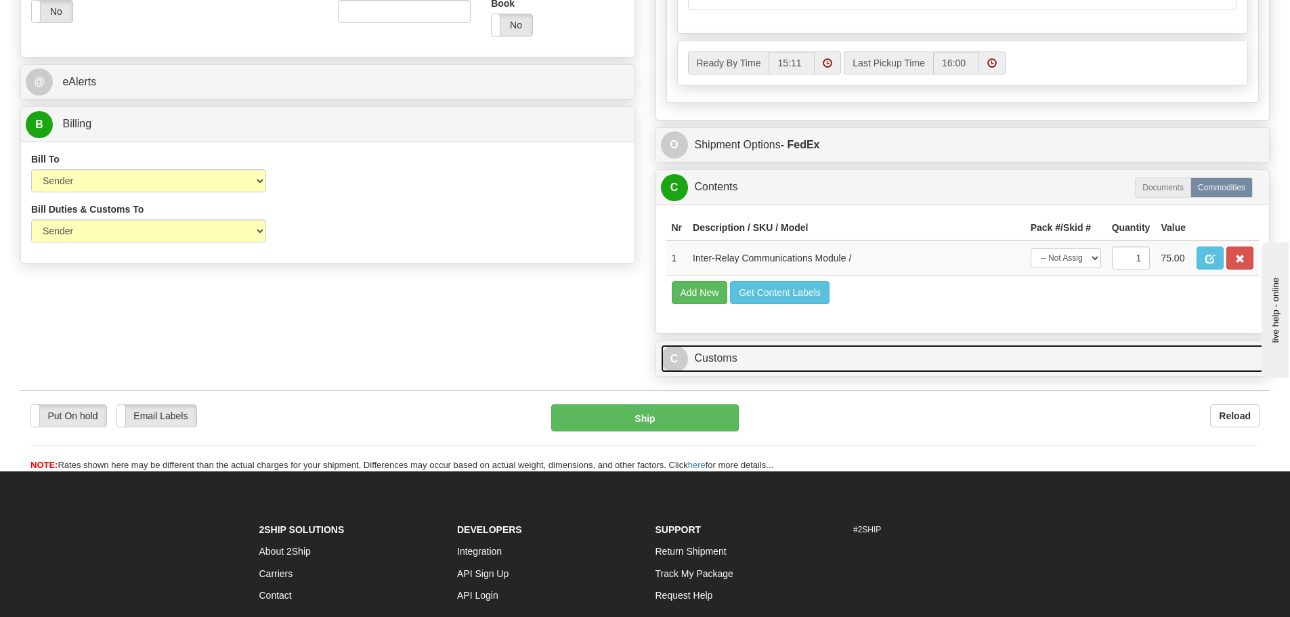
click at [712, 356] on link "C Customs" at bounding box center [963, 359] width 604 height 28
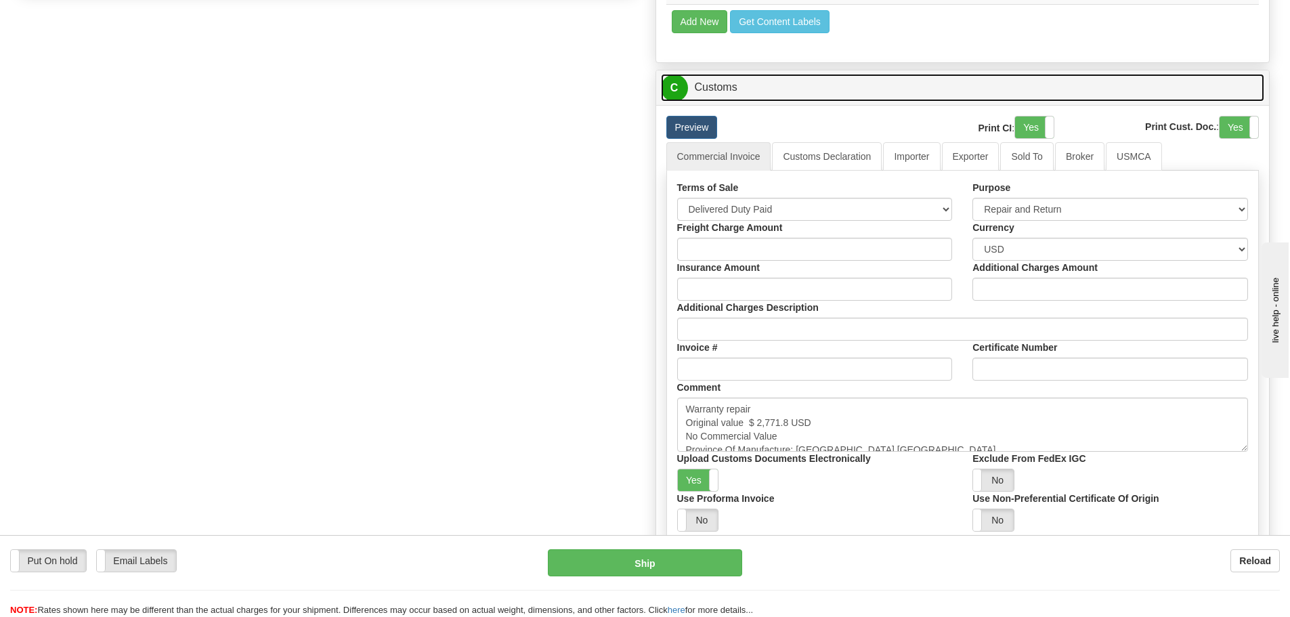
scroll to position [1280, 0]
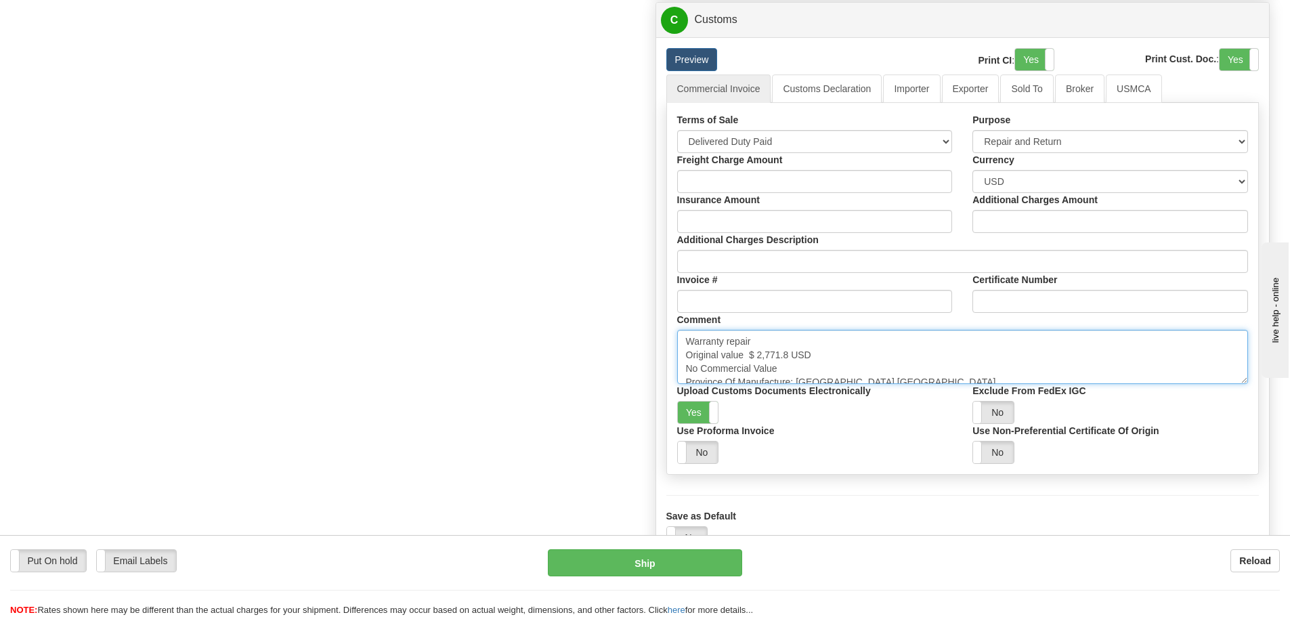
click at [813, 353] on textarea "Warranty repair Original value $ 2,771.8 USD No Commercial Value Province Of Ma…" at bounding box center [963, 357] width 572 height 54
drag, startPoint x: 788, startPoint y: 353, endPoint x: 748, endPoint y: 353, distance: 40.0
click at [748, 353] on textarea "Warranty repair Original value $ 2,771.8 USD No Commercial Value Province Of Ma…" at bounding box center [963, 357] width 572 height 54
paste textarea "$ 3,483.81"
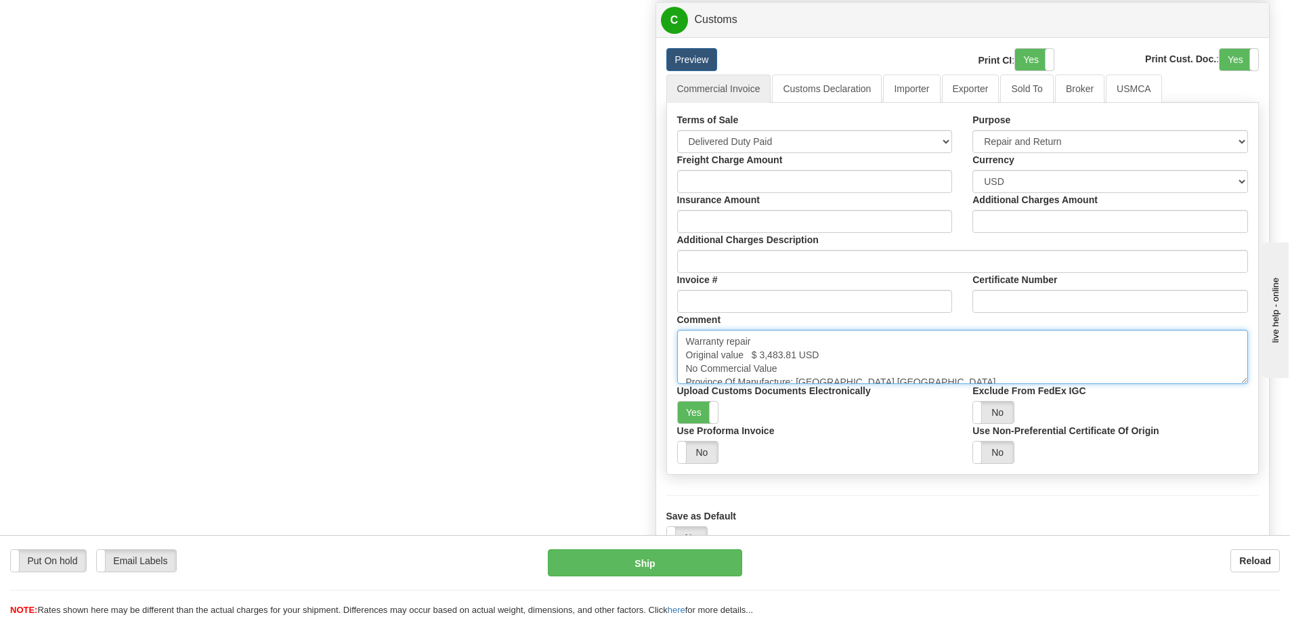
type textarea "Warranty repair Original value $ 3,483.81 USD No Commercial Value Province Of M…"
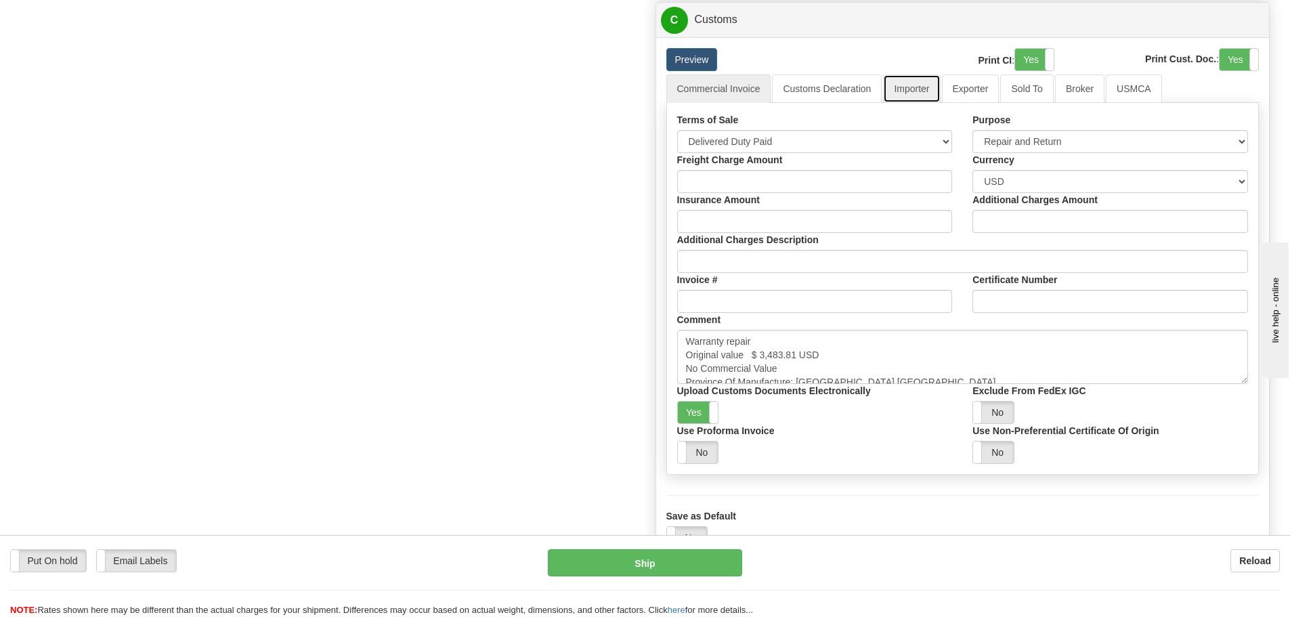
click at [899, 92] on link "Importer" at bounding box center [911, 88] width 57 height 28
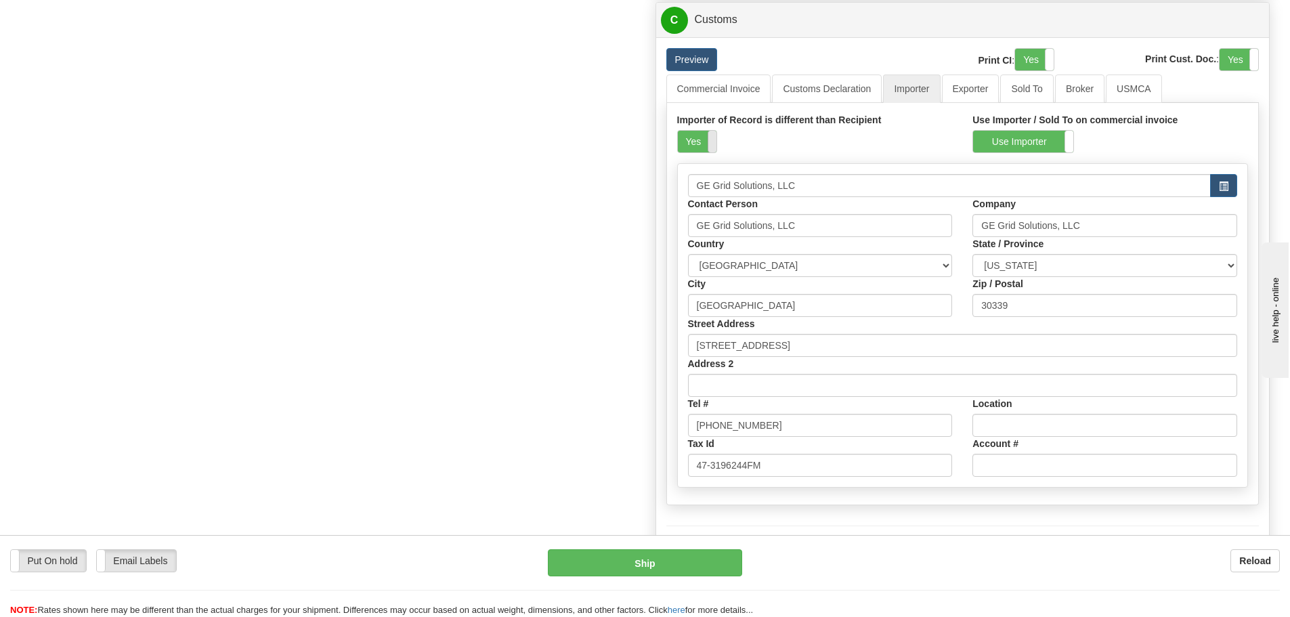
click at [716, 139] on span at bounding box center [717, 142] width 18 height 22
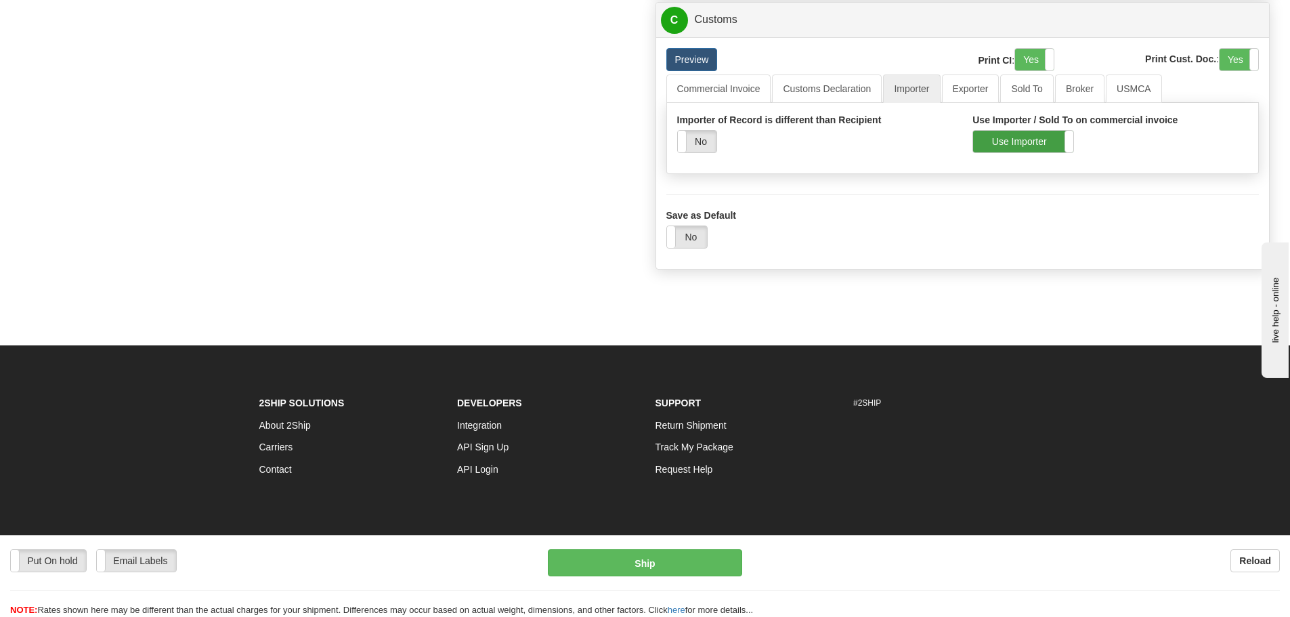
click at [1055, 140] on label "Use Importer" at bounding box center [1023, 142] width 100 height 22
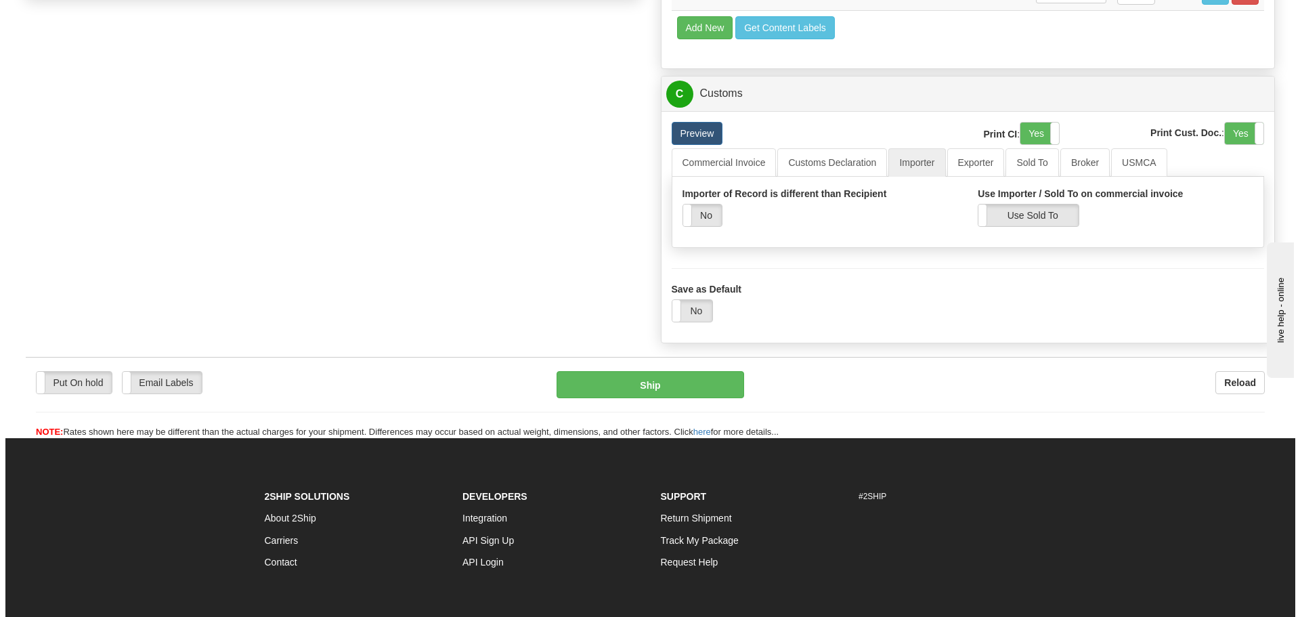
scroll to position [1212, 0]
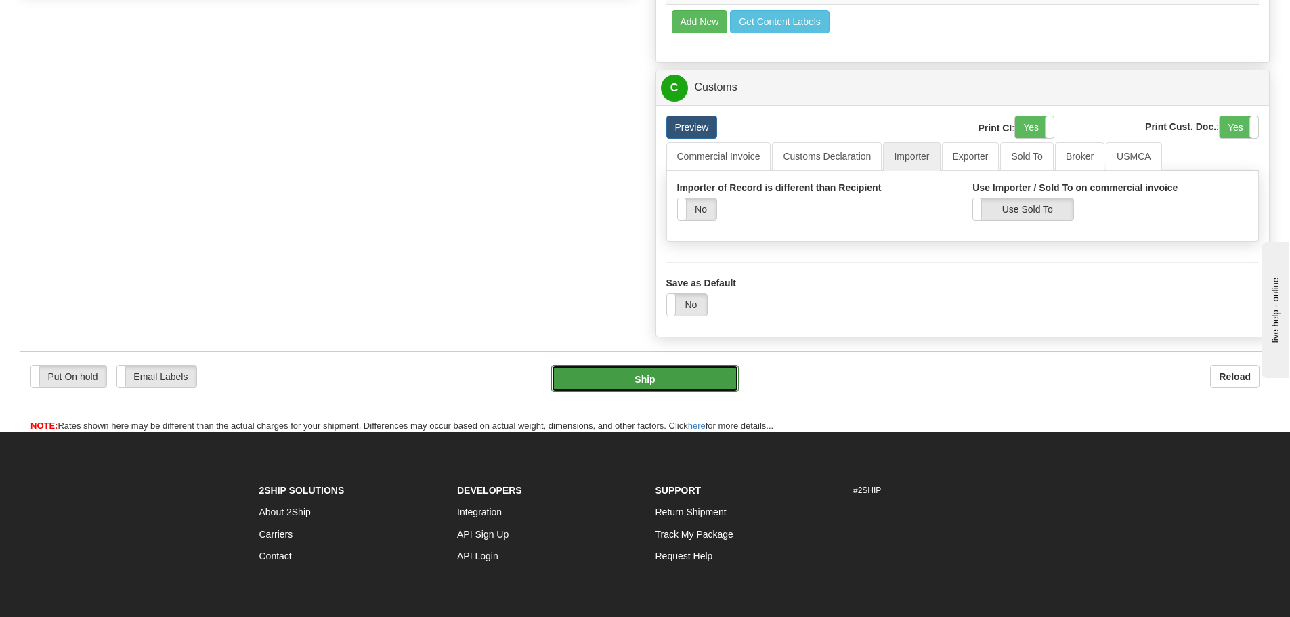
click at [656, 372] on button "Ship" at bounding box center [645, 378] width 188 height 27
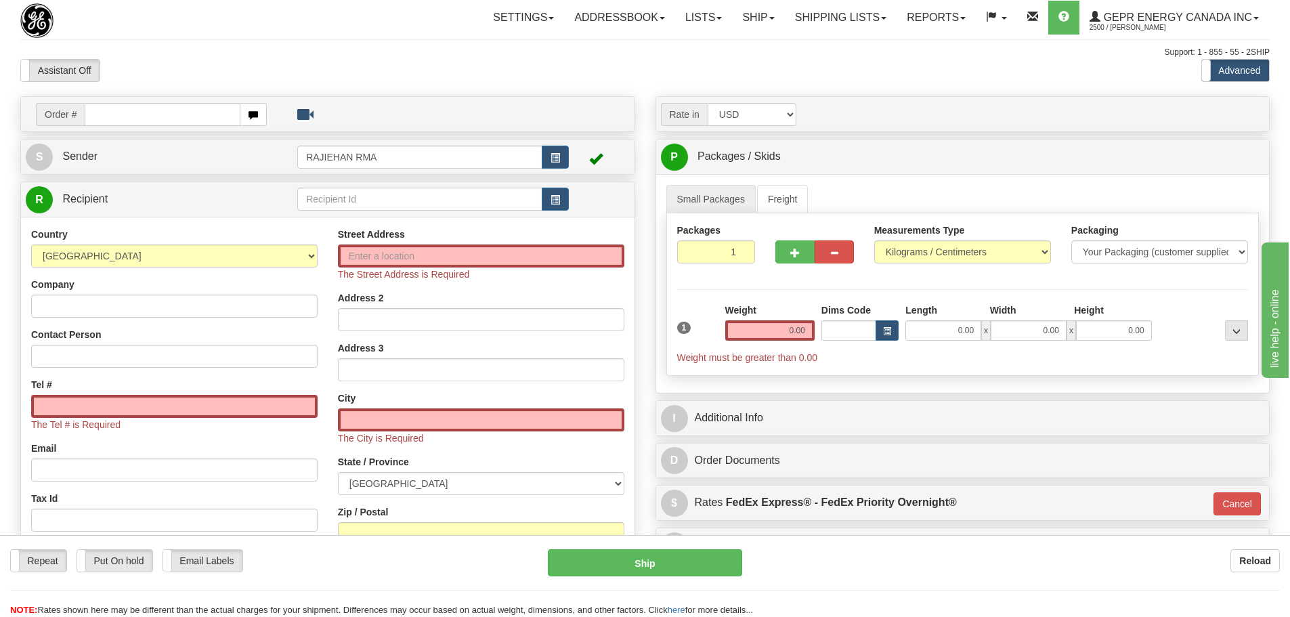
click at [874, 37] on div "Toggle navigation Settings Shipping Preferences Fields Preferences New" at bounding box center [645, 395] width 1290 height 790
click at [862, 16] on link "Shipping lists" at bounding box center [841, 18] width 112 height 34
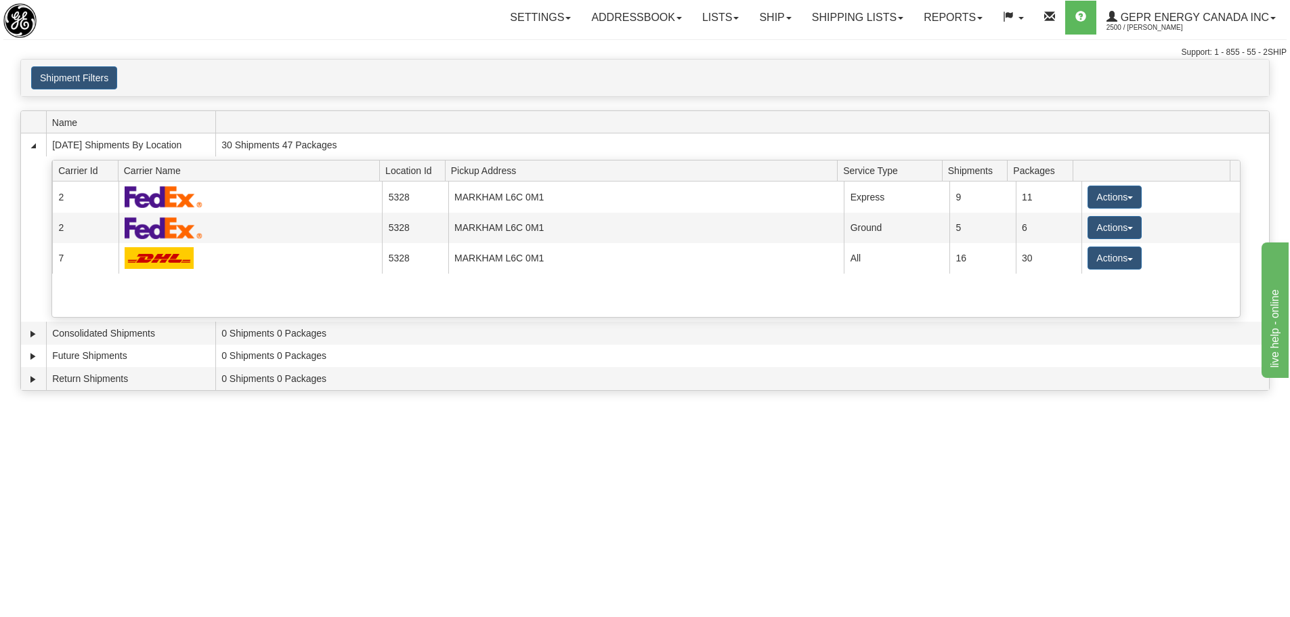
click at [479, 108] on div "× Request Pickup Close × Closing Shipments Close × Your documents are ready Lab…" at bounding box center [645, 228] width 1290 height 339
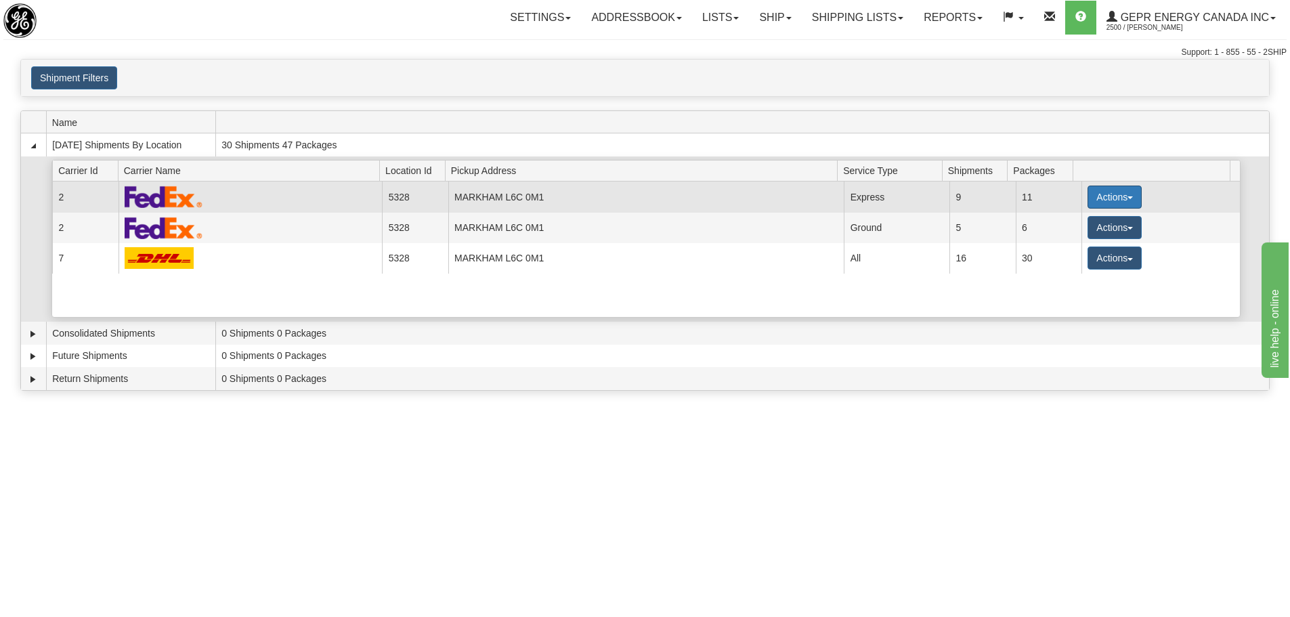
click at [1130, 194] on button "Actions" at bounding box center [1115, 197] width 54 height 23
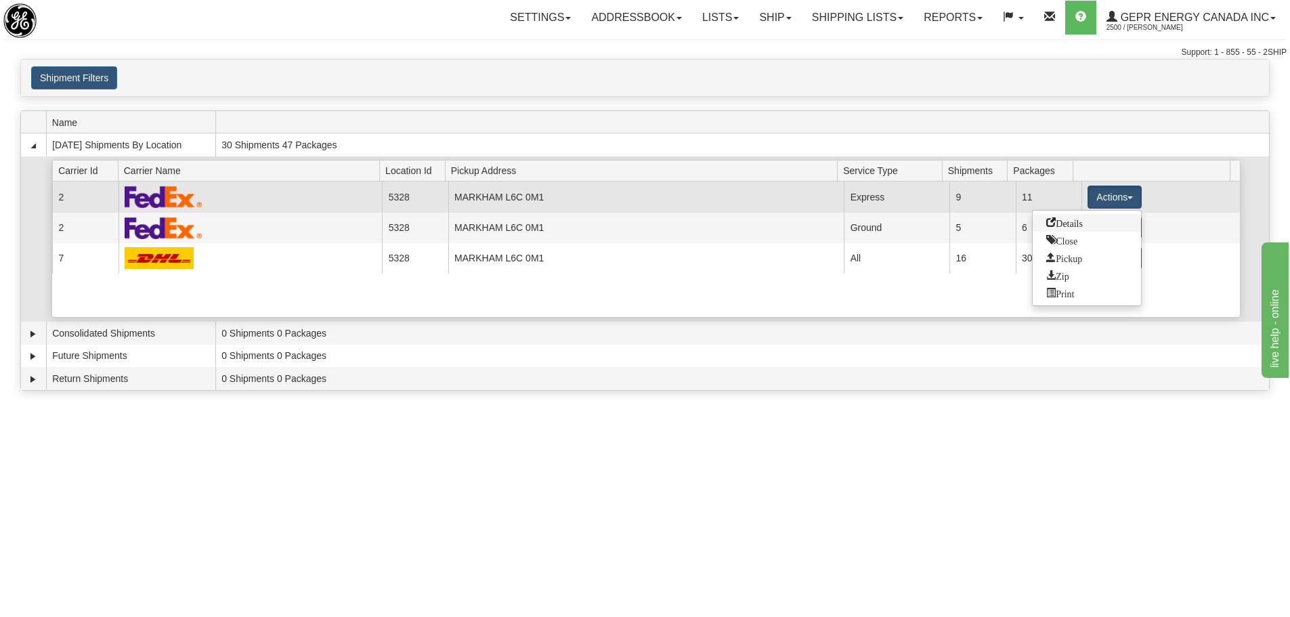
click at [1083, 220] on span "Details" at bounding box center [1064, 221] width 37 height 9
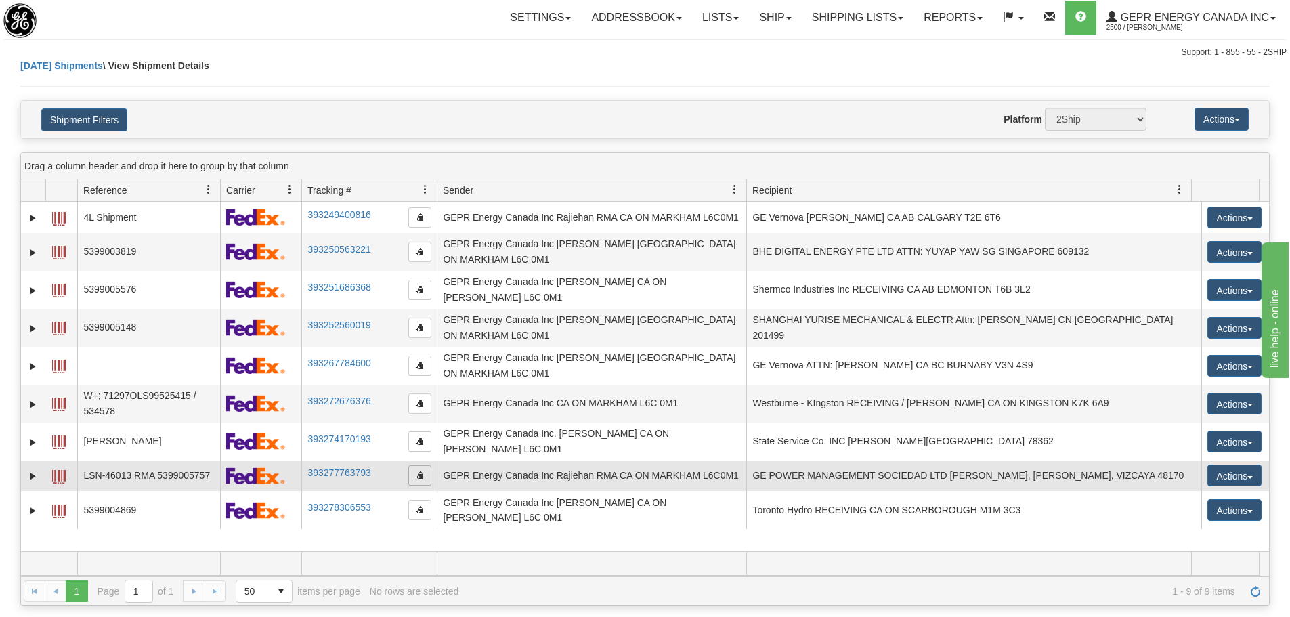
click at [420, 471] on span "button" at bounding box center [420, 475] width 8 height 8
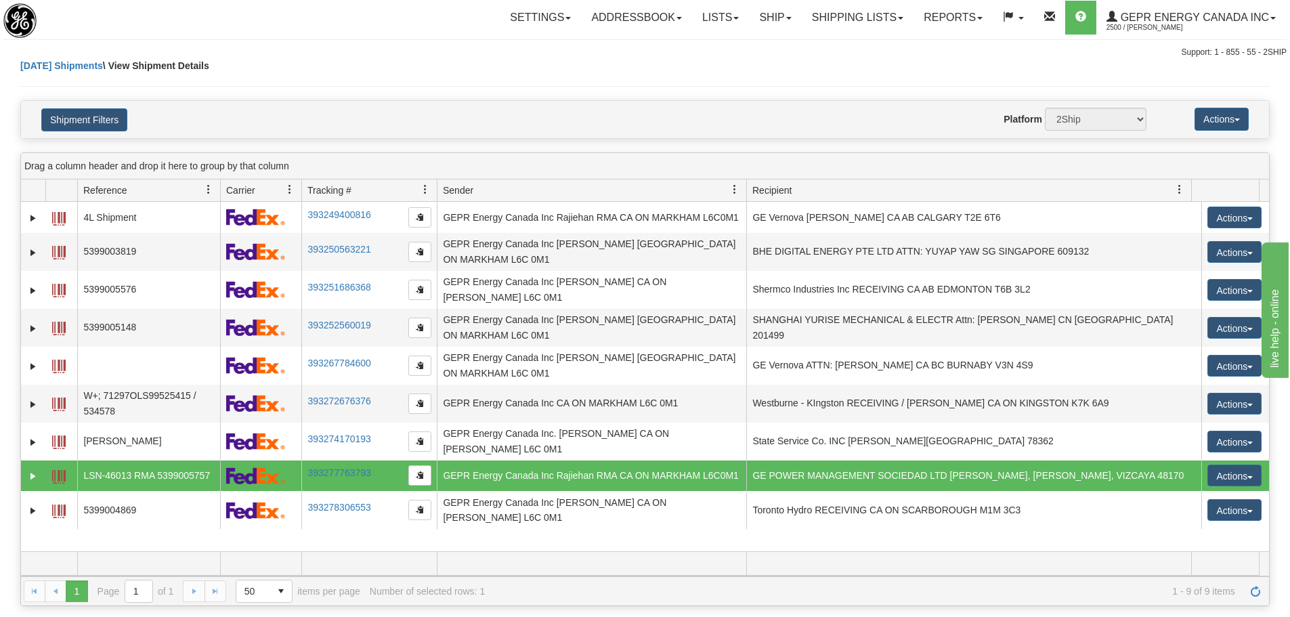
click at [498, 49] on div "Support: 1 - 855 - 55 - 2SHIP" at bounding box center [644, 53] width 1283 height 12
click at [35, 469] on link "Expand" at bounding box center [33, 476] width 14 height 14
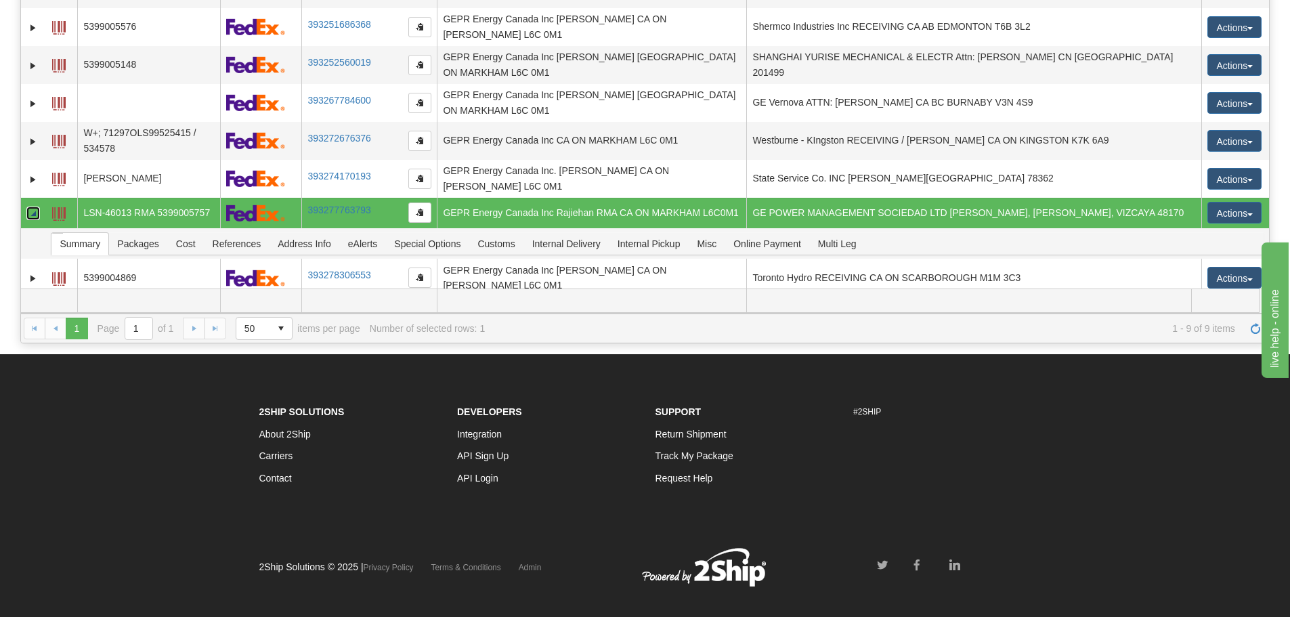
scroll to position [271, 0]
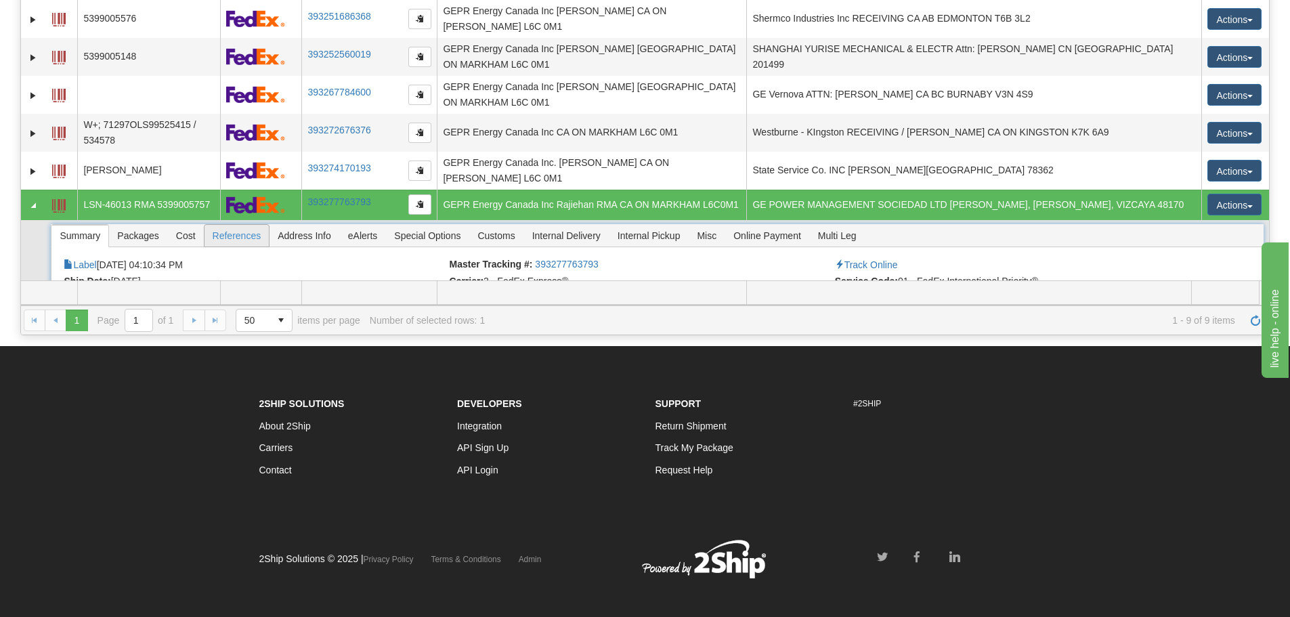
click at [261, 225] on span "References" at bounding box center [237, 236] width 65 height 22
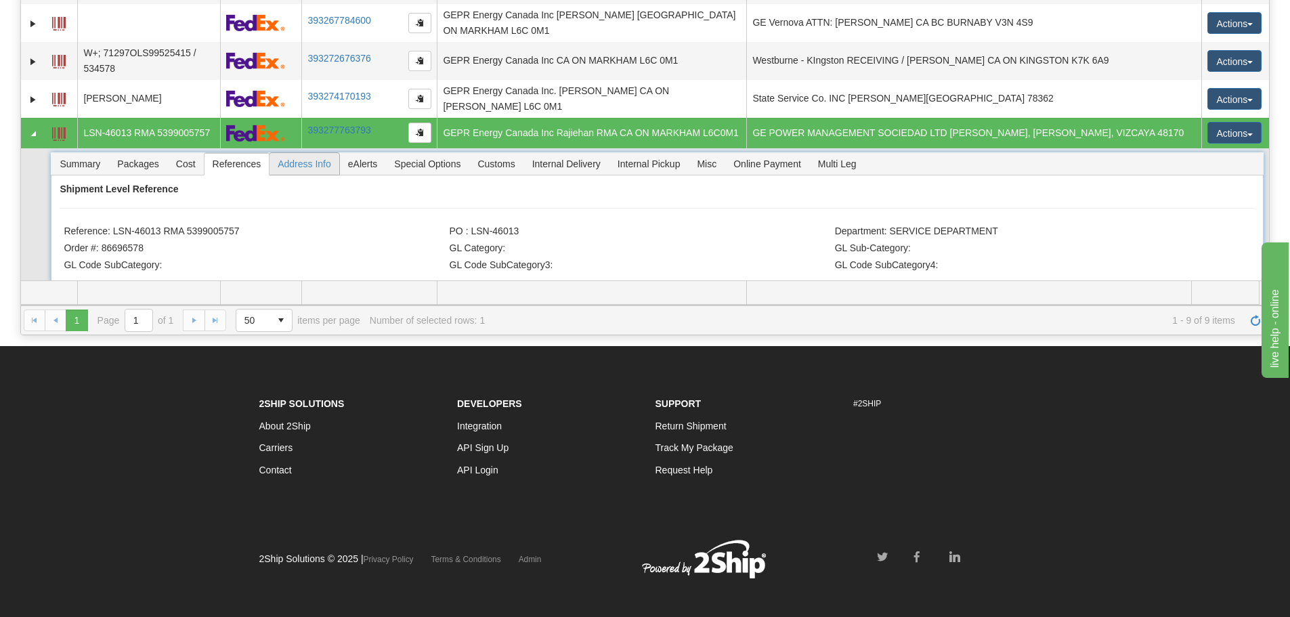
scroll to position [72, 0]
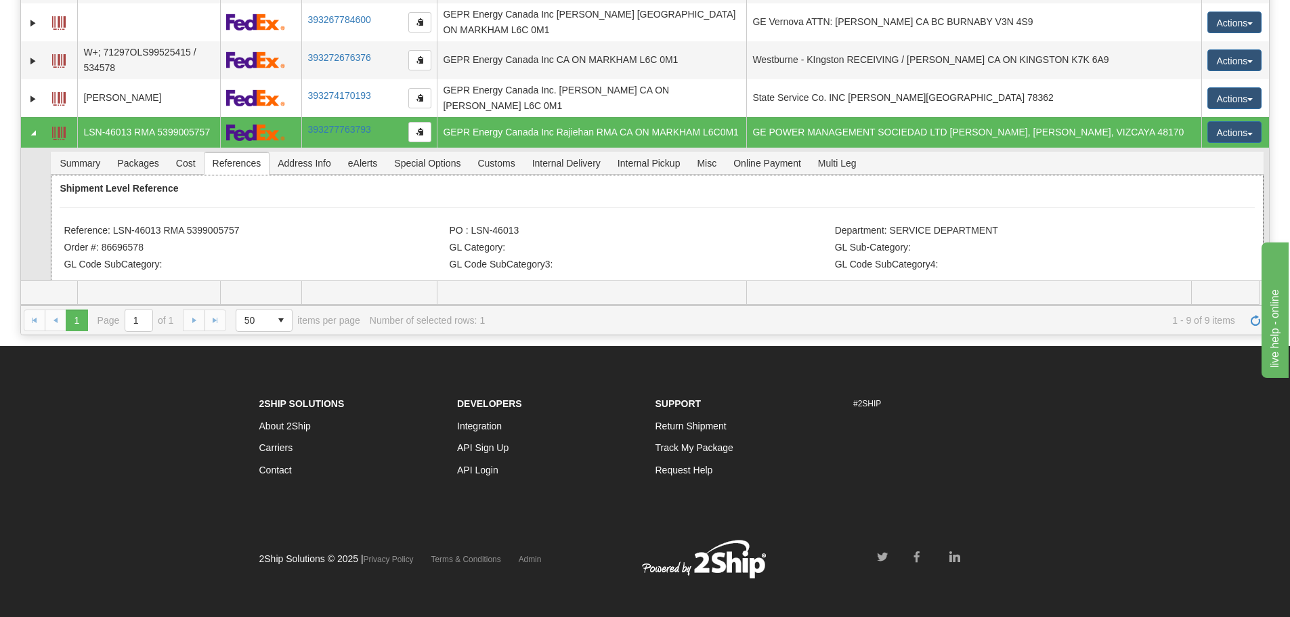
drag, startPoint x: 252, startPoint y: 194, endPoint x: 114, endPoint y: 198, distance: 138.2
click at [114, 225] on li "Reference: LSN-46013 RMA 5399005757" at bounding box center [255, 232] width 382 height 14
copy li "LSN-46013 RMA 5399005757"
